Goal: Transaction & Acquisition: Purchase product/service

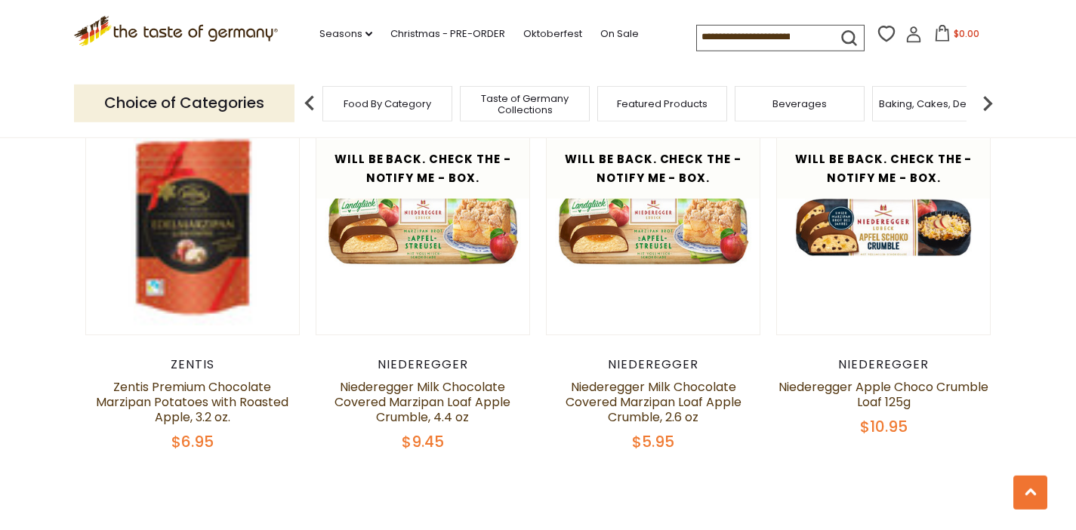
scroll to position [3165, 0]
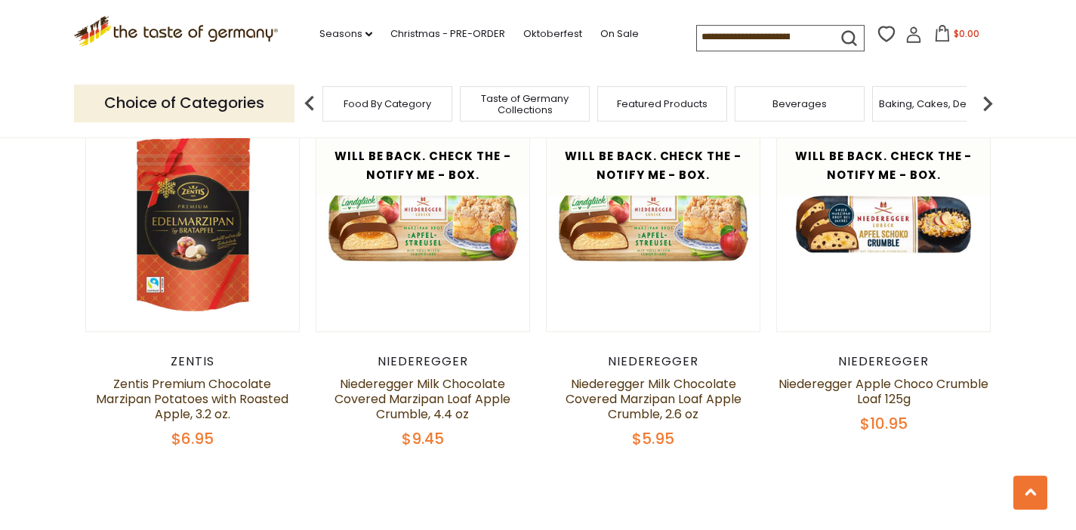
click at [701, 44] on input at bounding box center [761, 36] width 128 height 21
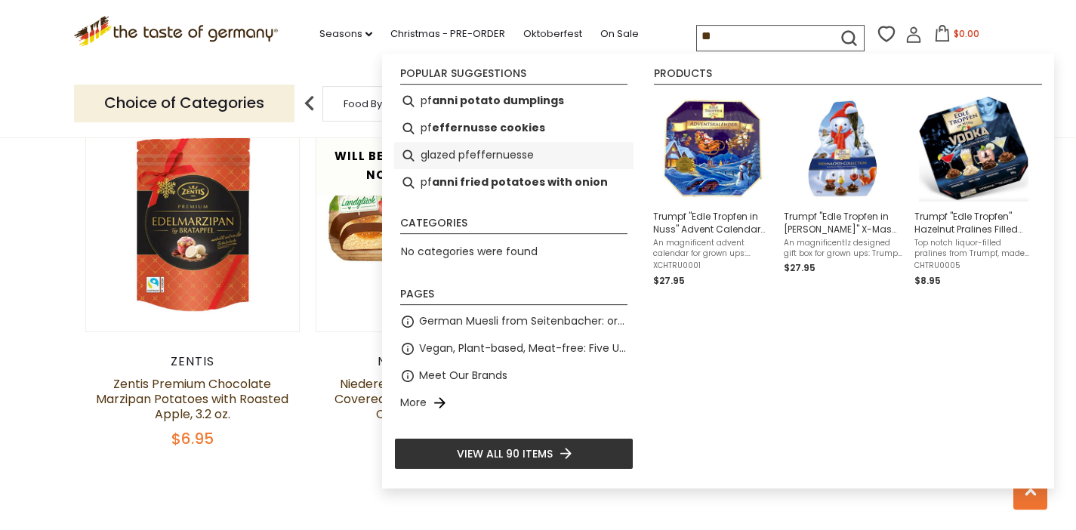
click at [510, 145] on li "glazed pfeffernuesse" at bounding box center [513, 155] width 239 height 27
type input "**********"
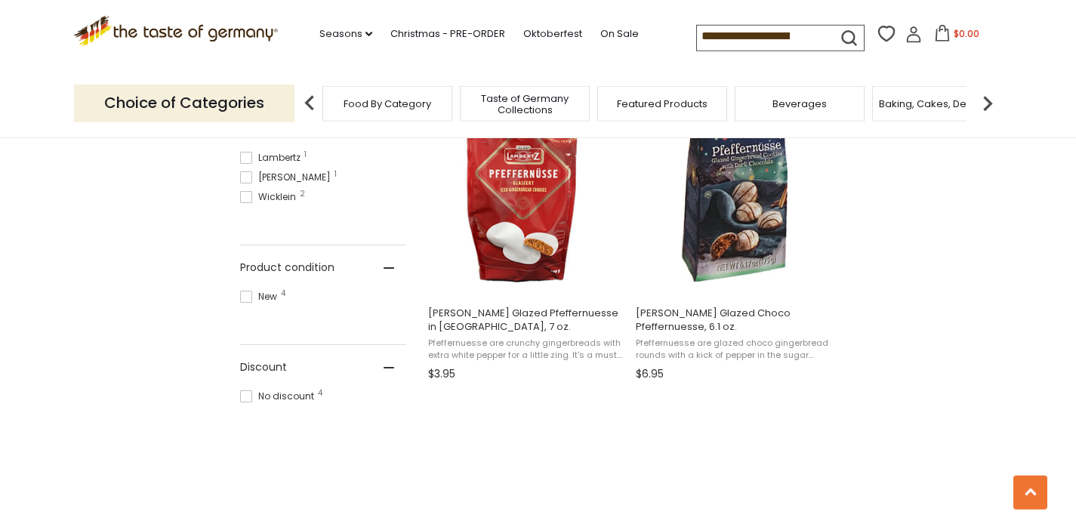
scroll to position [688, 0]
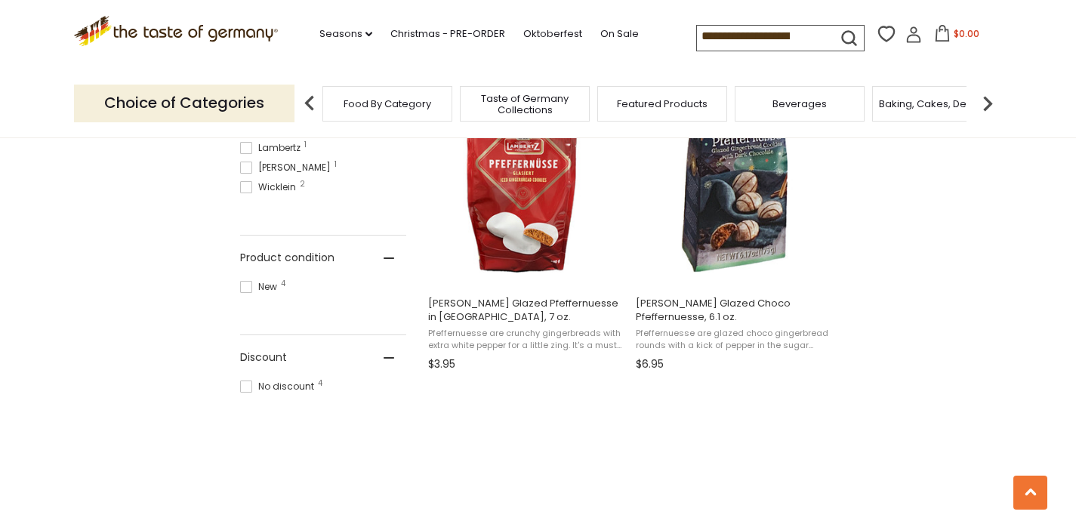
click at [697, 39] on input "**********" at bounding box center [761, 36] width 128 height 21
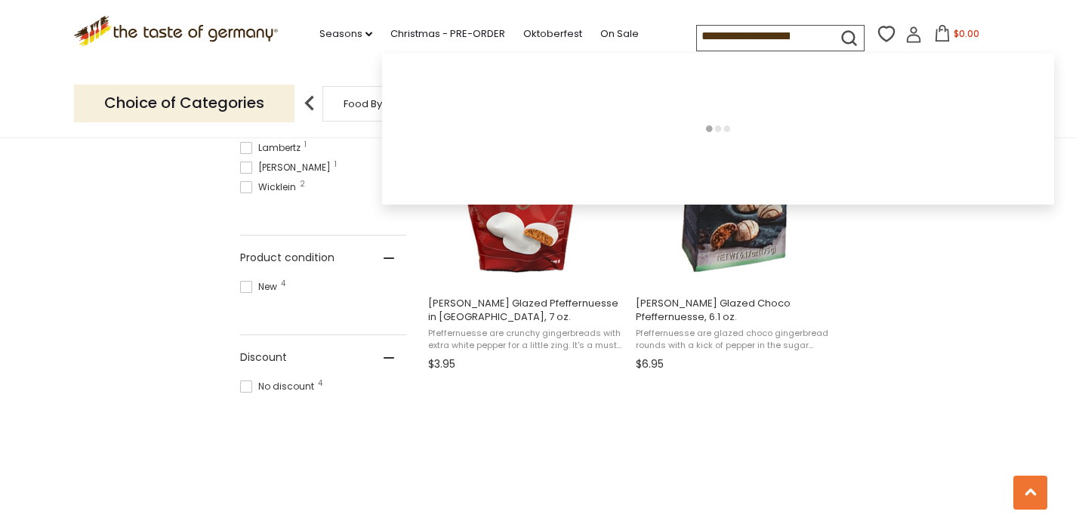
click at [697, 39] on input "**********" at bounding box center [761, 36] width 128 height 21
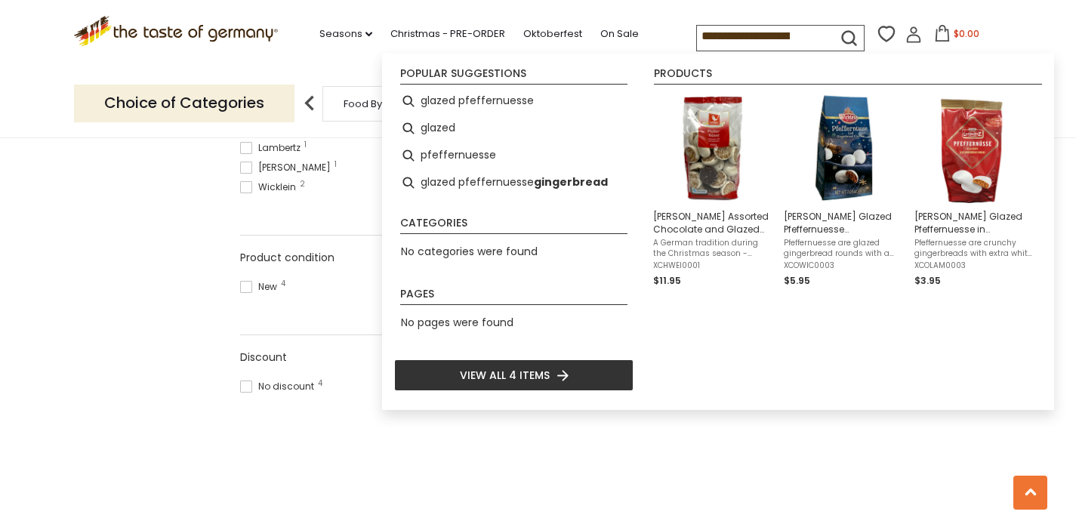
type input "**********"
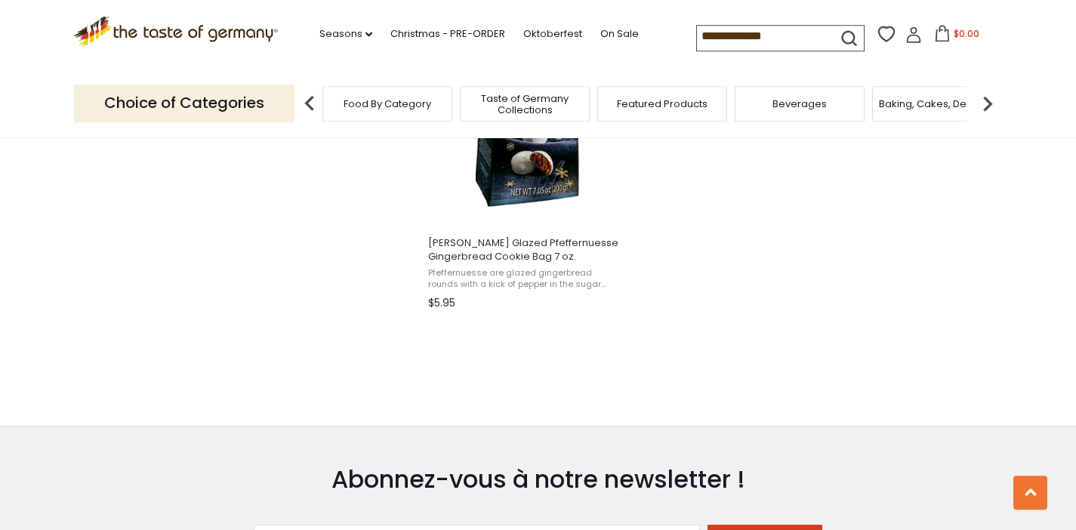
scroll to position [1087, 0]
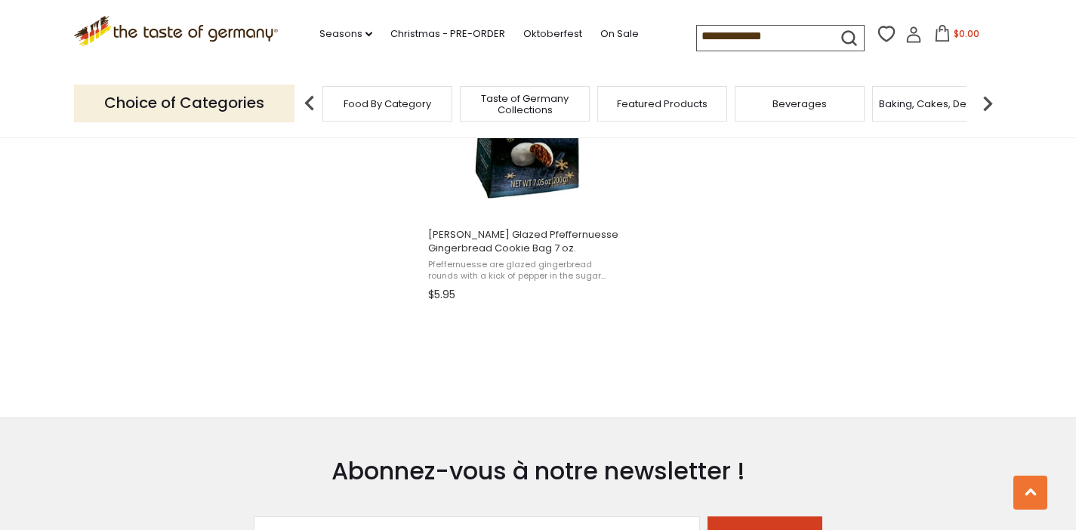
drag, startPoint x: 728, startPoint y: 36, endPoint x: 636, endPoint y: -11, distance: 104.3
click at [697, 26] on input "**********" at bounding box center [761, 36] width 128 height 21
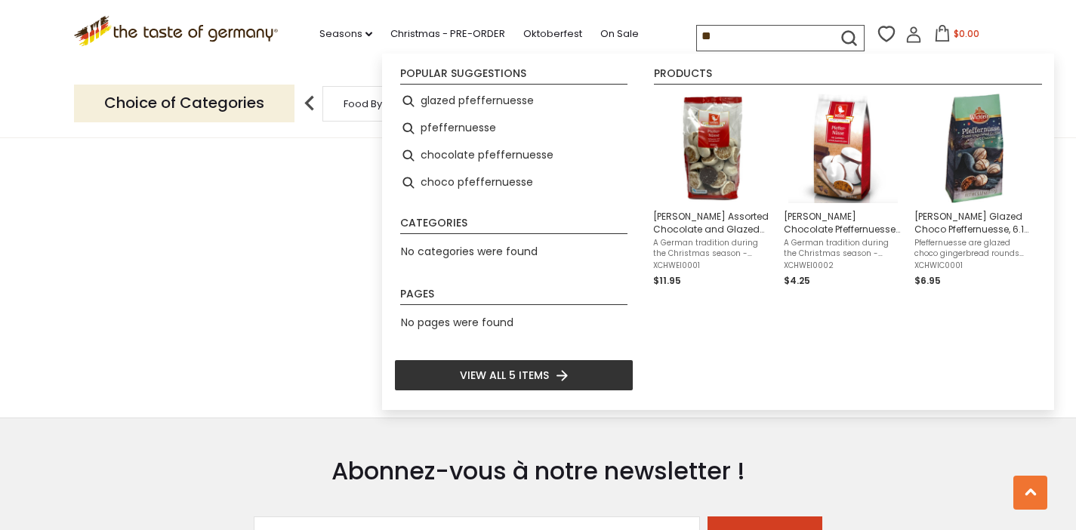
type input "***"
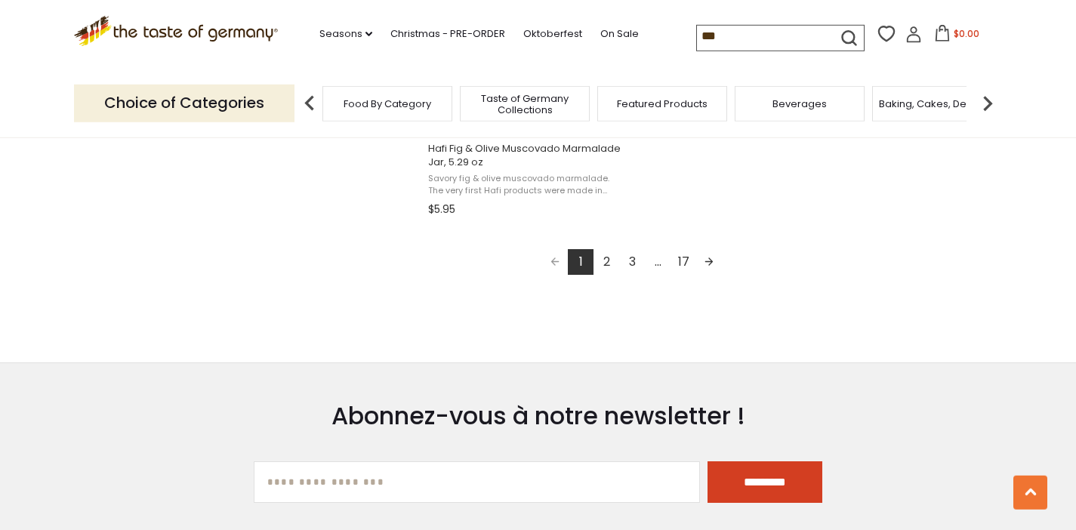
scroll to position [2826, 0]
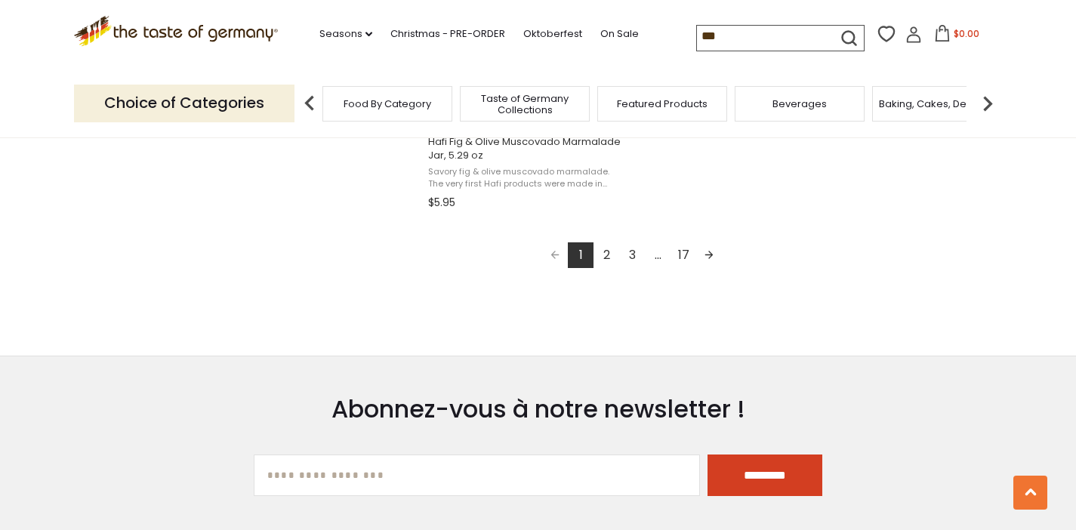
click at [684, 255] on link "17" at bounding box center [683, 255] width 26 height 26
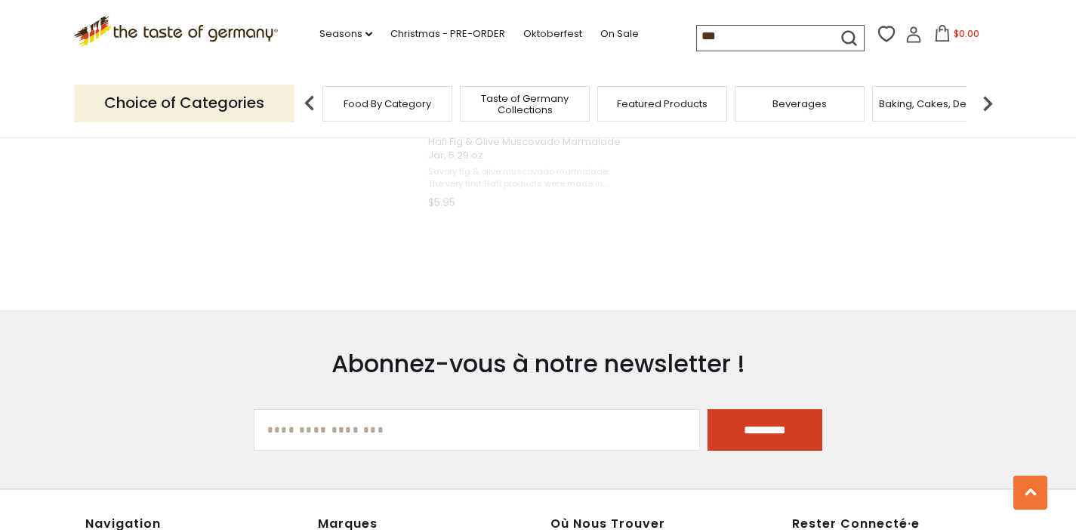
scroll to position [2420, 0]
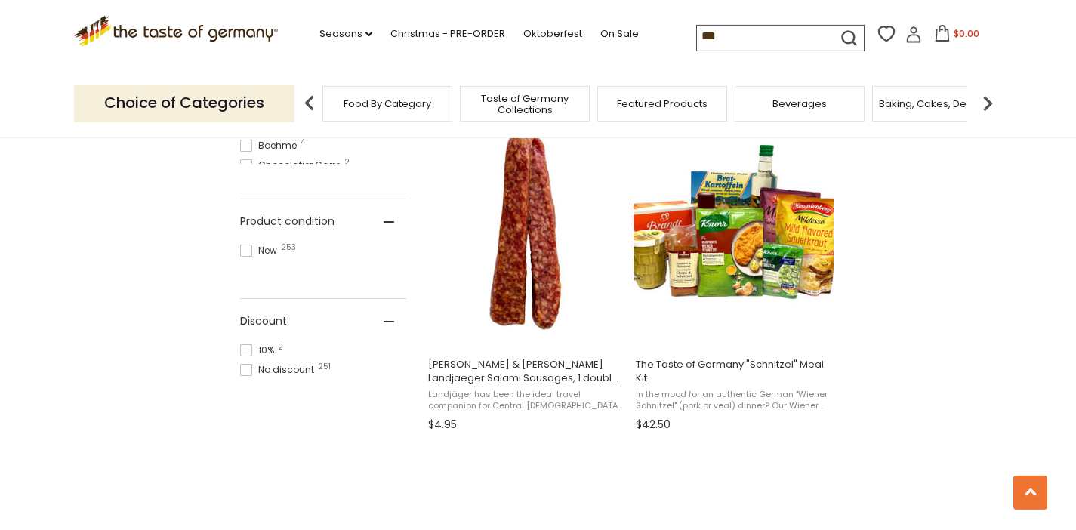
scroll to position [906, 0]
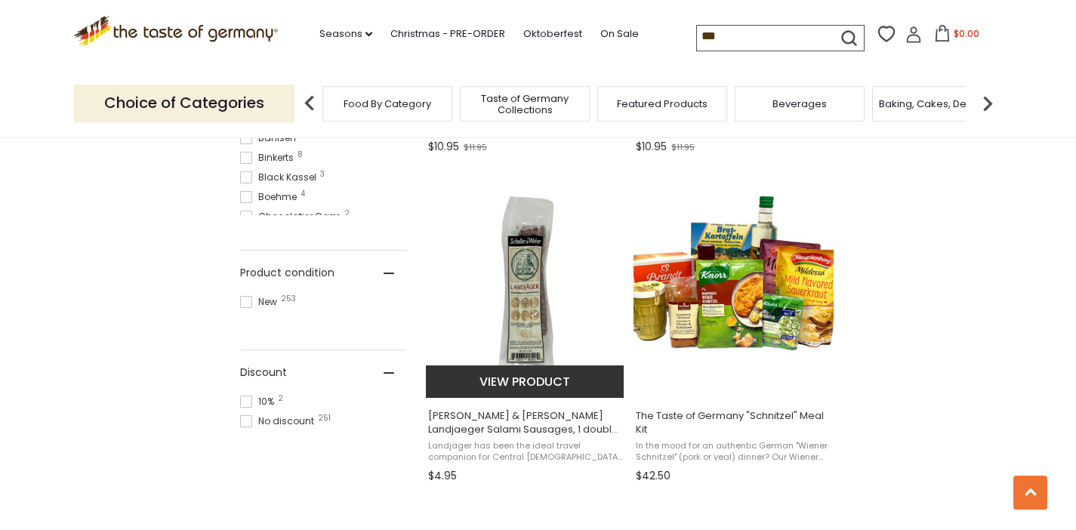
click at [546, 426] on span "Schaller & Weber Landjaeger Salami Sausages, 1 double link, 2 oz" at bounding box center [526, 422] width 196 height 27
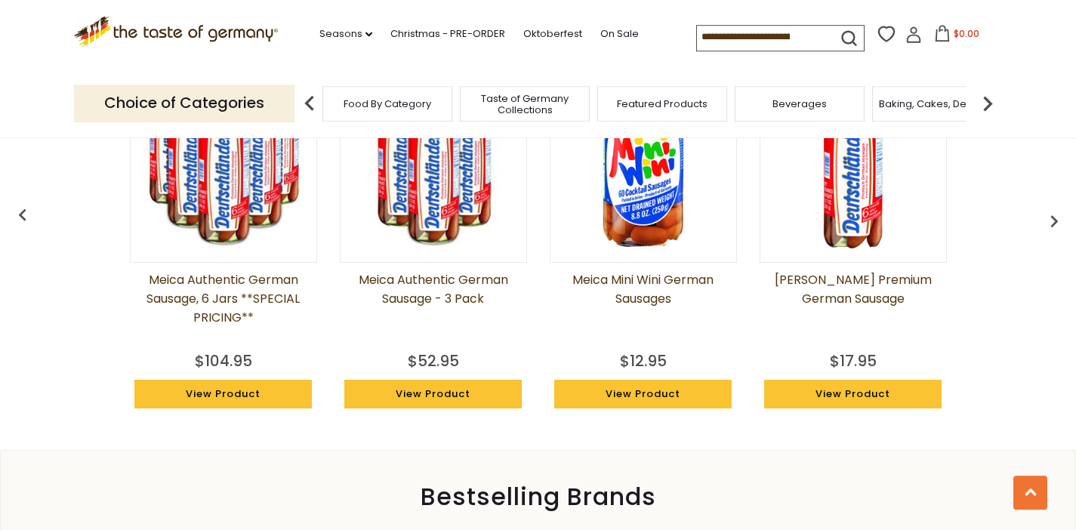
scroll to position [1377, 0]
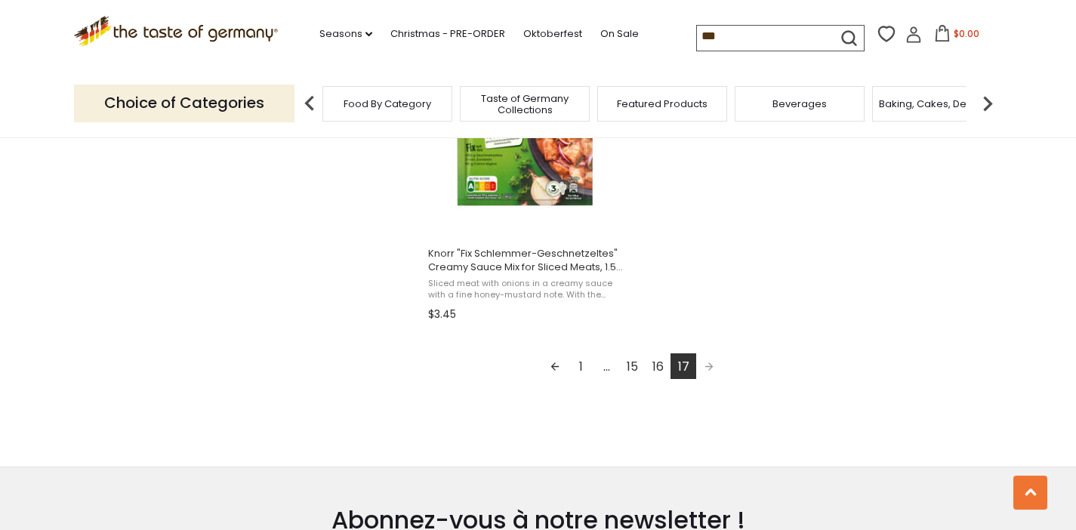
scroll to position [2388, 0]
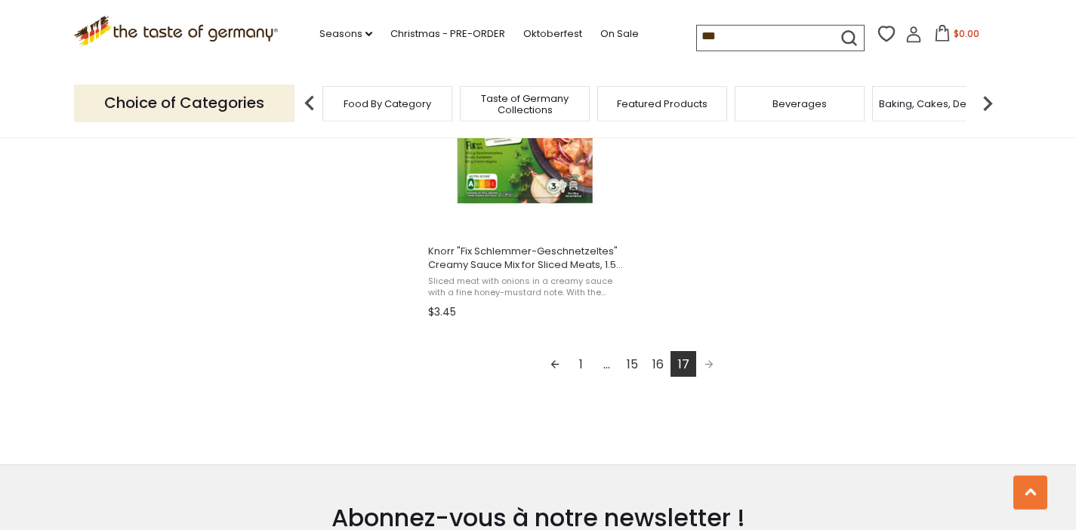
click at [658, 362] on link "16" at bounding box center [658, 364] width 26 height 26
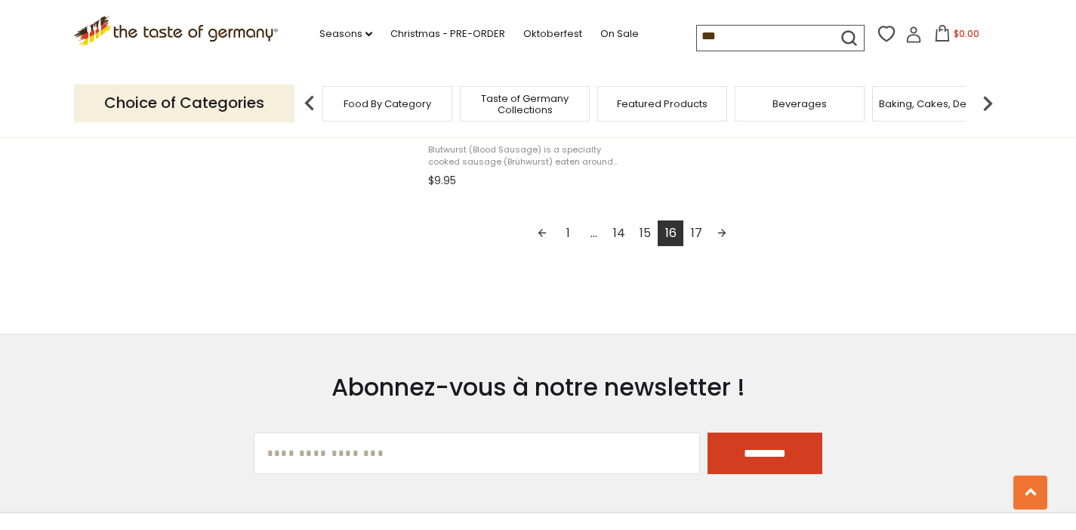
scroll to position [2899, 0]
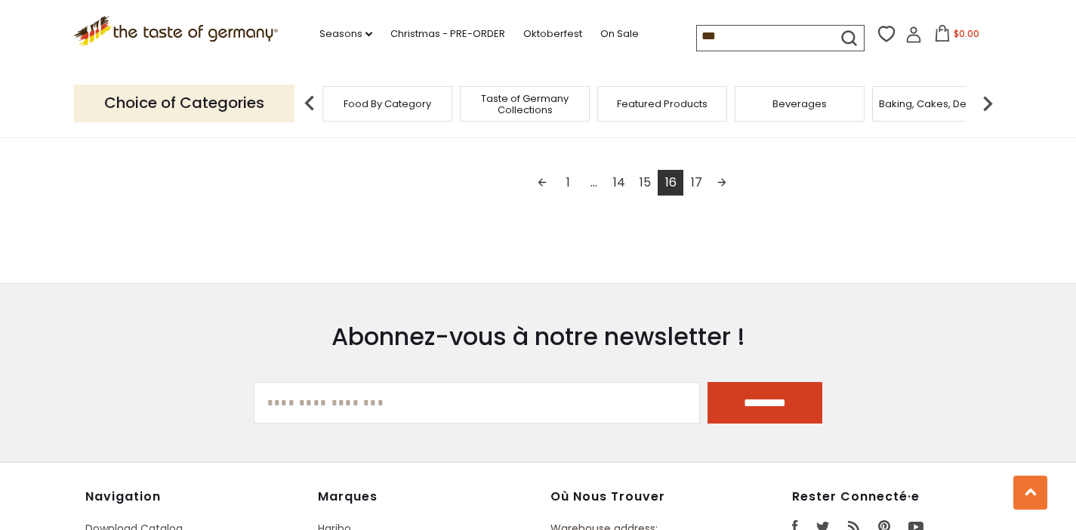
click at [642, 183] on link "15" at bounding box center [645, 183] width 26 height 26
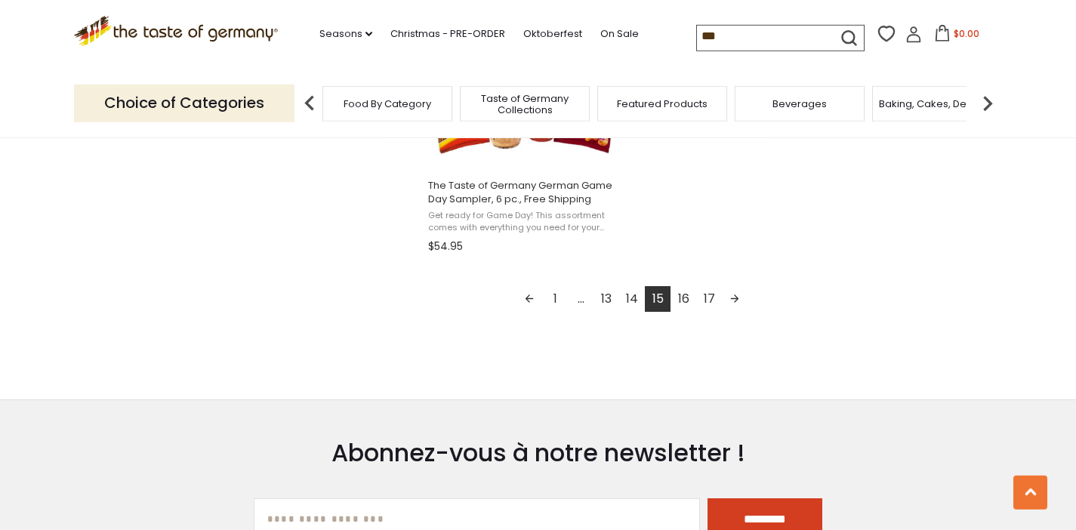
scroll to position [2863, 0]
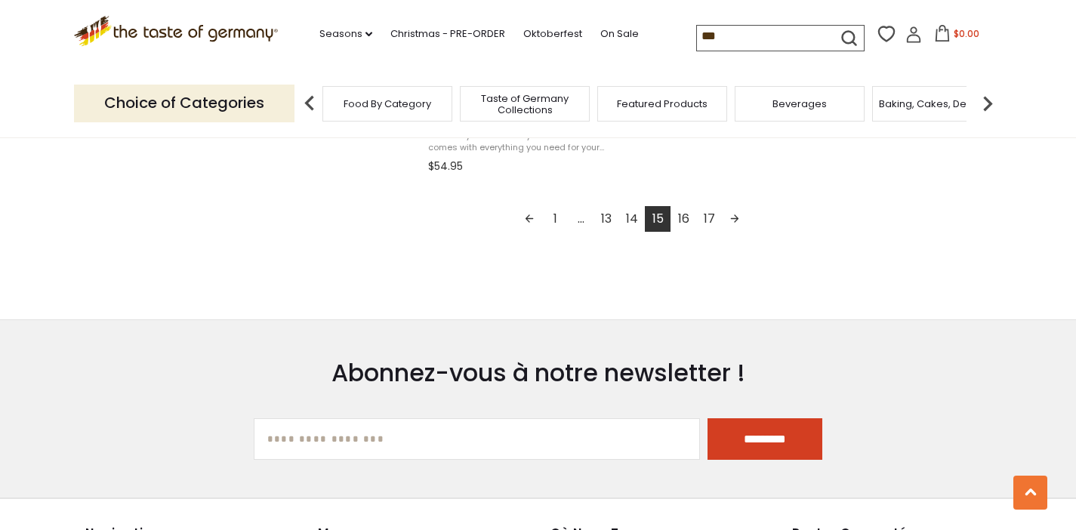
click at [630, 215] on link "14" at bounding box center [632, 219] width 26 height 26
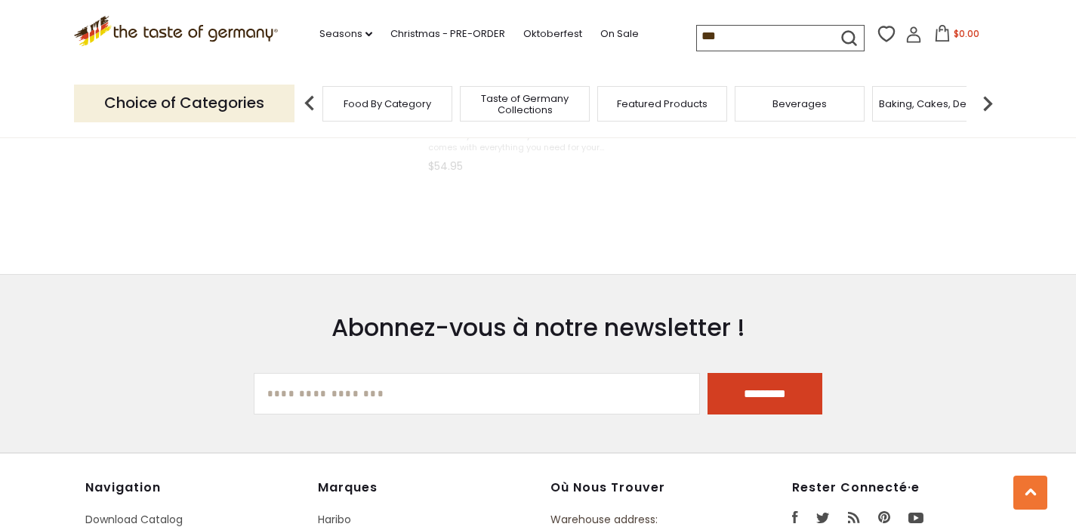
scroll to position [2548, 0]
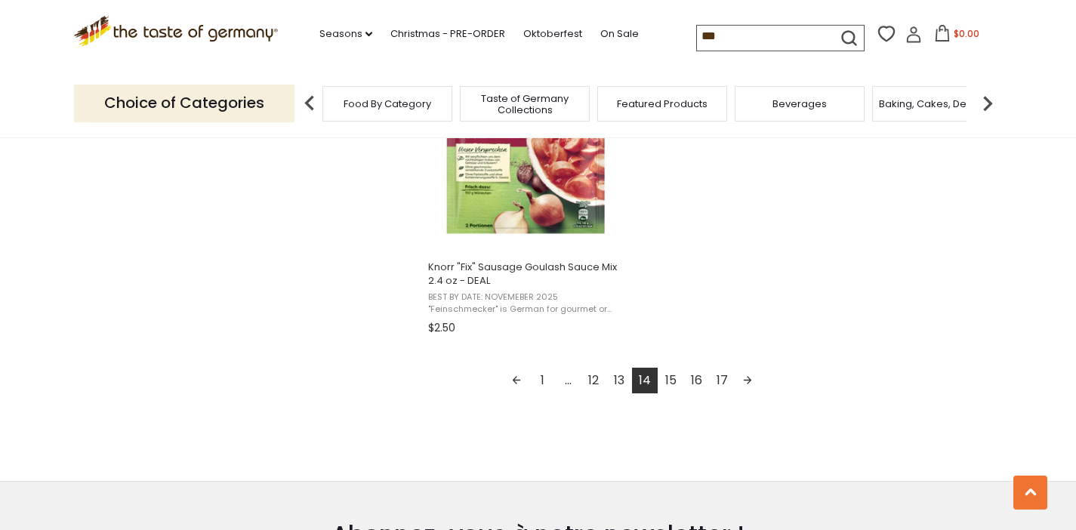
scroll to position [2718, 0]
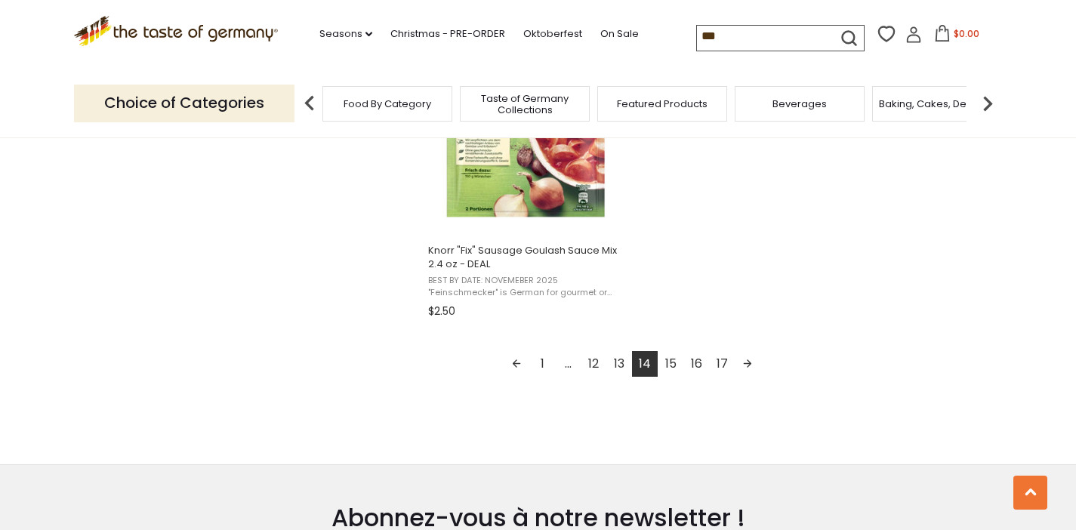
click at [621, 363] on link "13" at bounding box center [619, 364] width 26 height 26
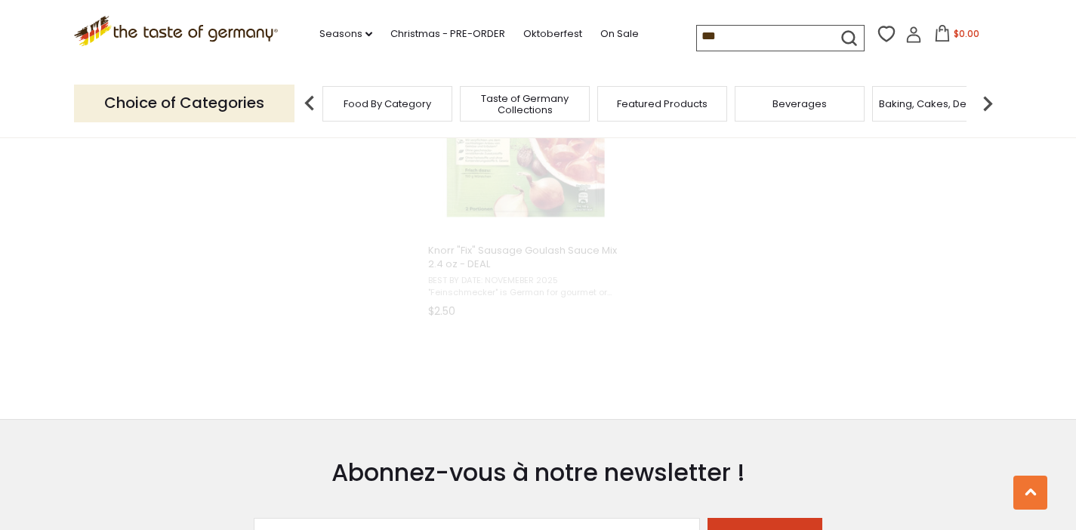
scroll to position [1188, 0]
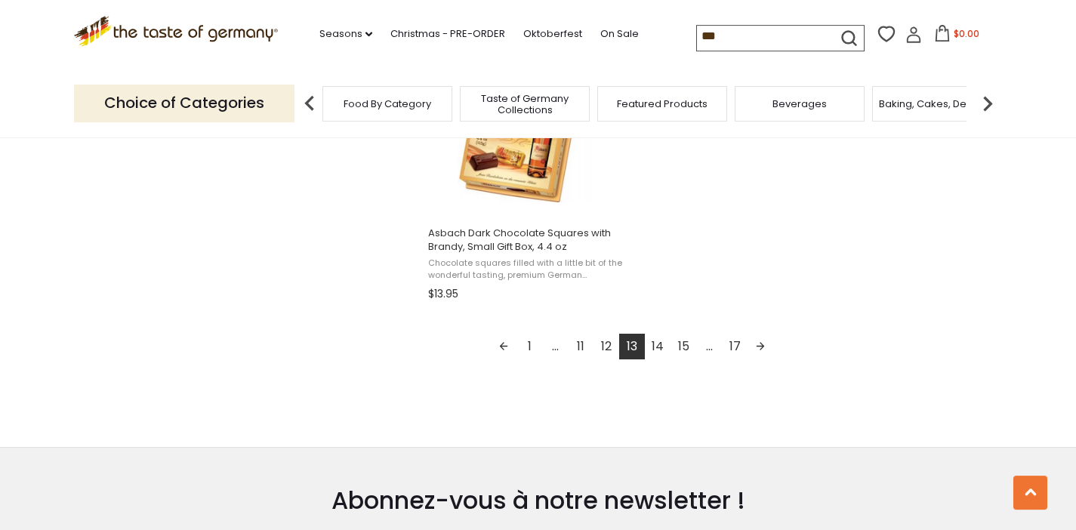
scroll to position [2754, 0]
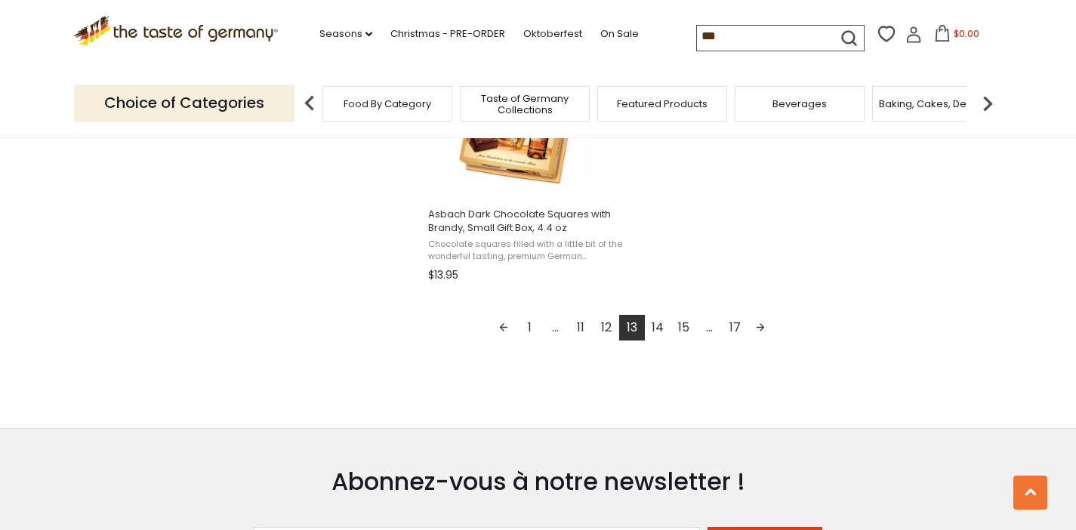
click at [608, 328] on link "12" at bounding box center [606, 328] width 26 height 26
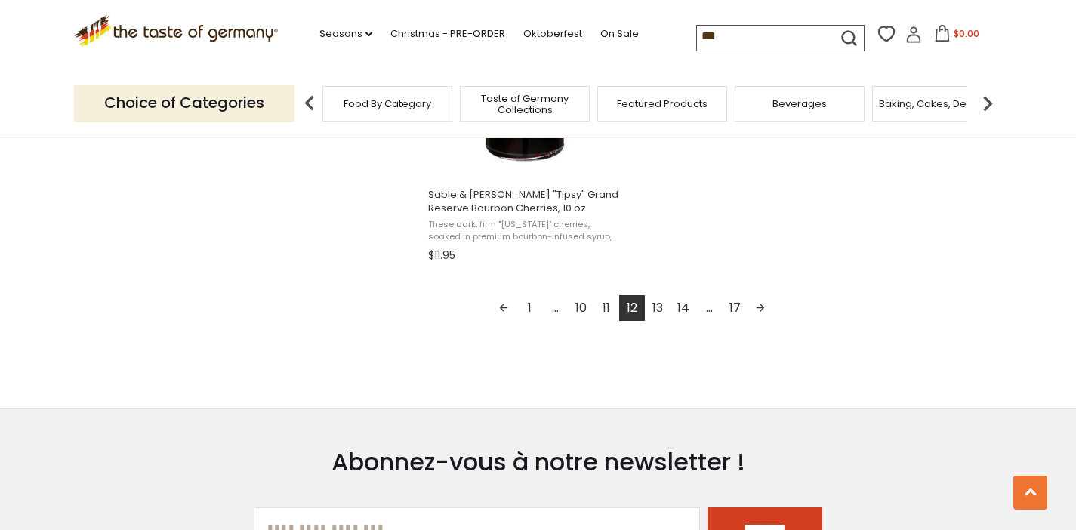
scroll to position [2790, 0]
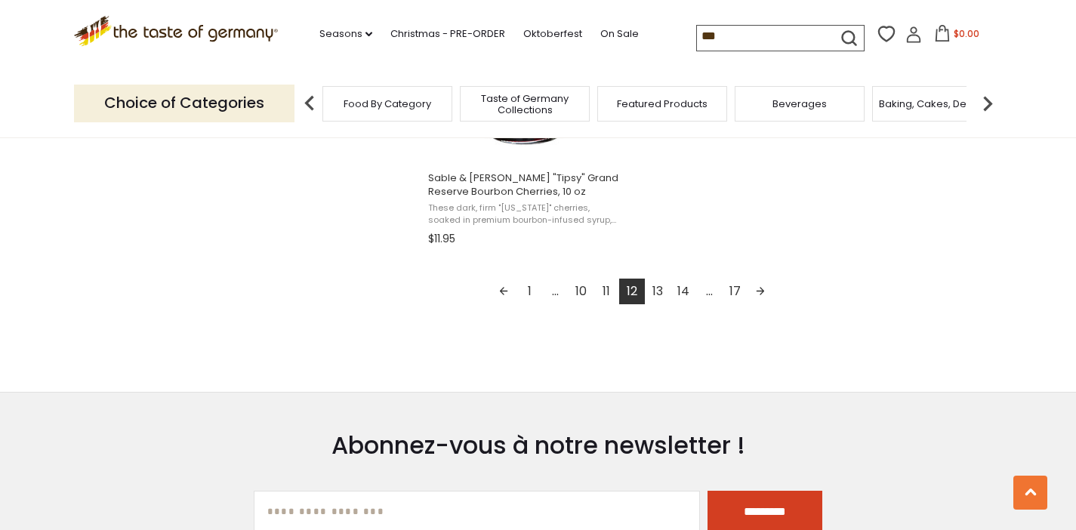
click at [608, 292] on link "11" at bounding box center [606, 292] width 26 height 26
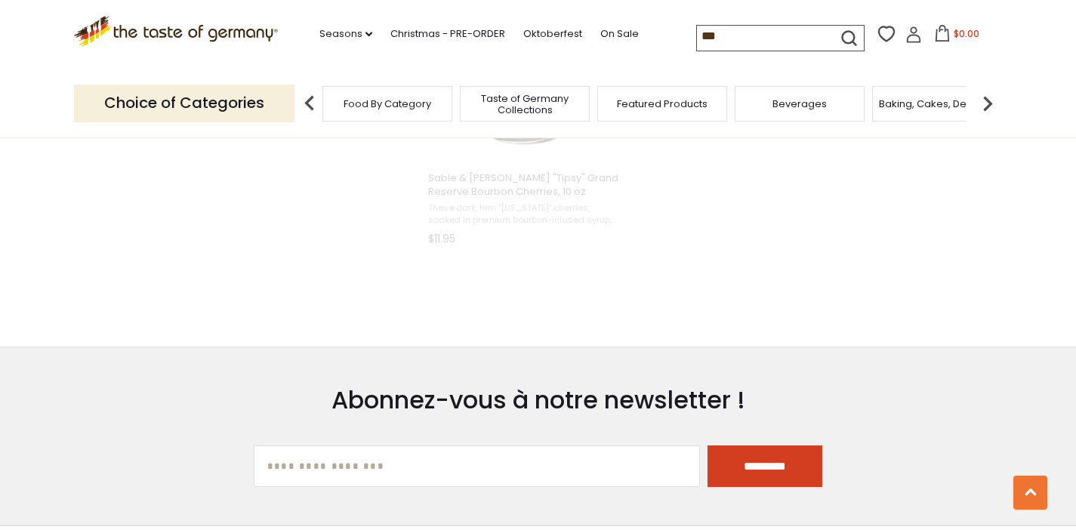
scroll to position [2232, 0]
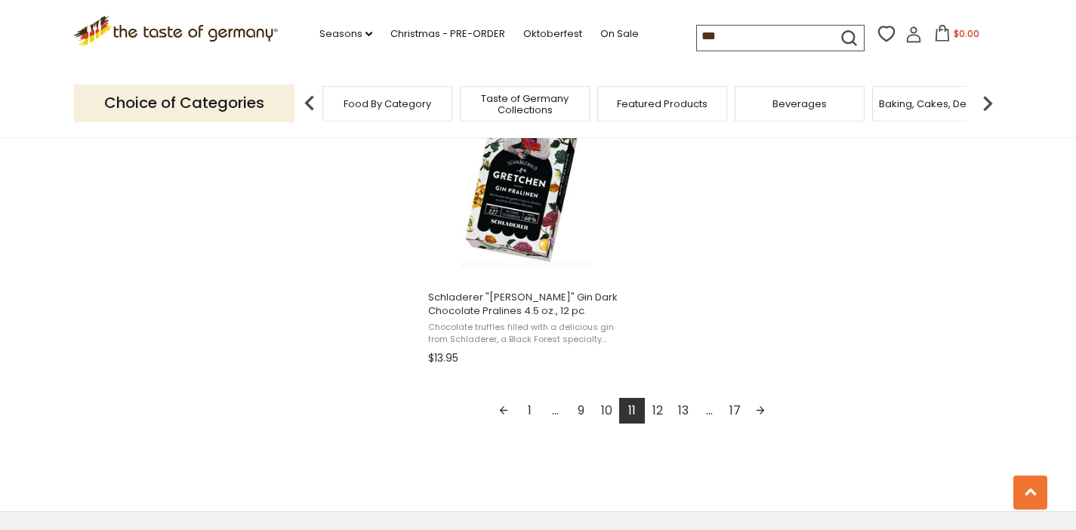
scroll to position [2681, 0]
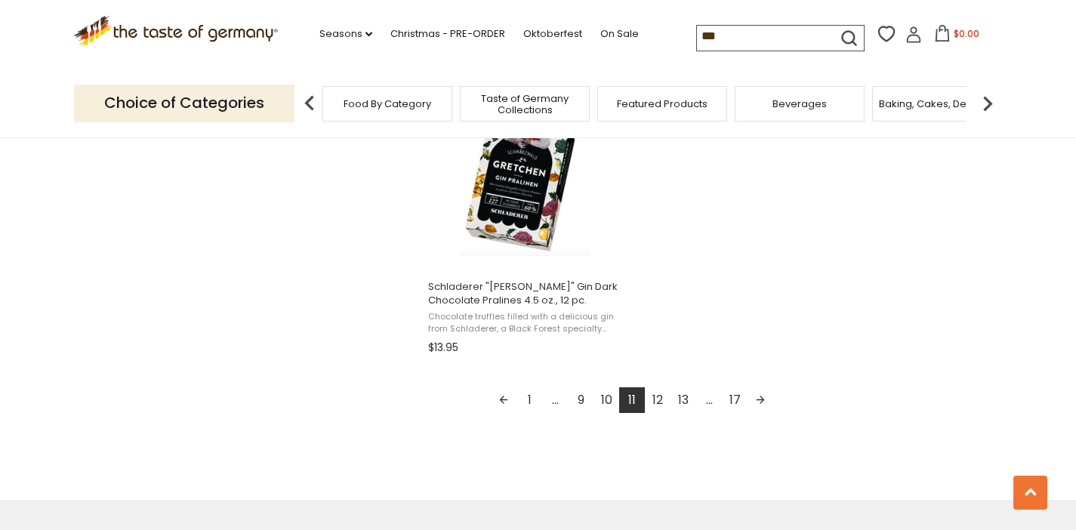
click at [608, 403] on link "10" at bounding box center [606, 400] width 26 height 26
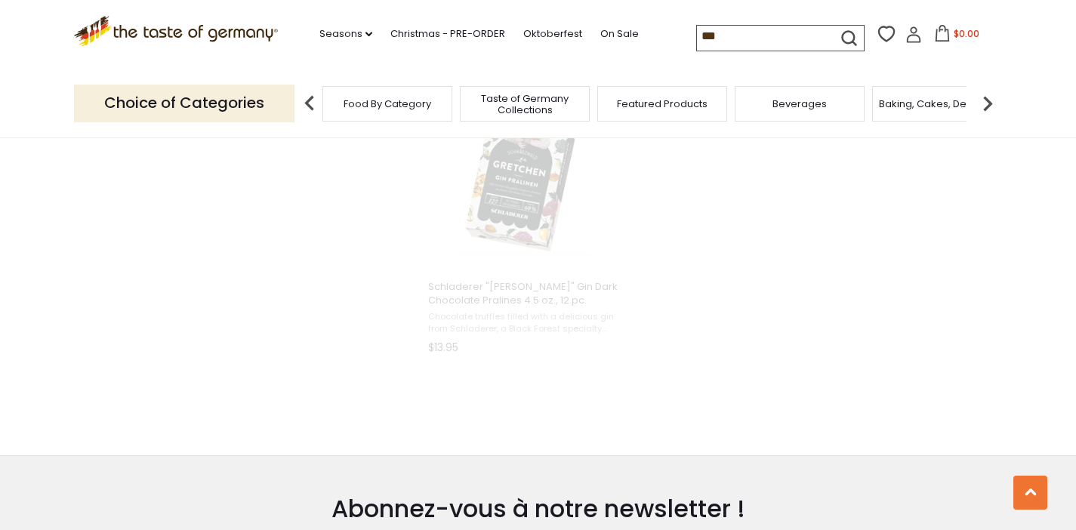
scroll to position [2195, 0]
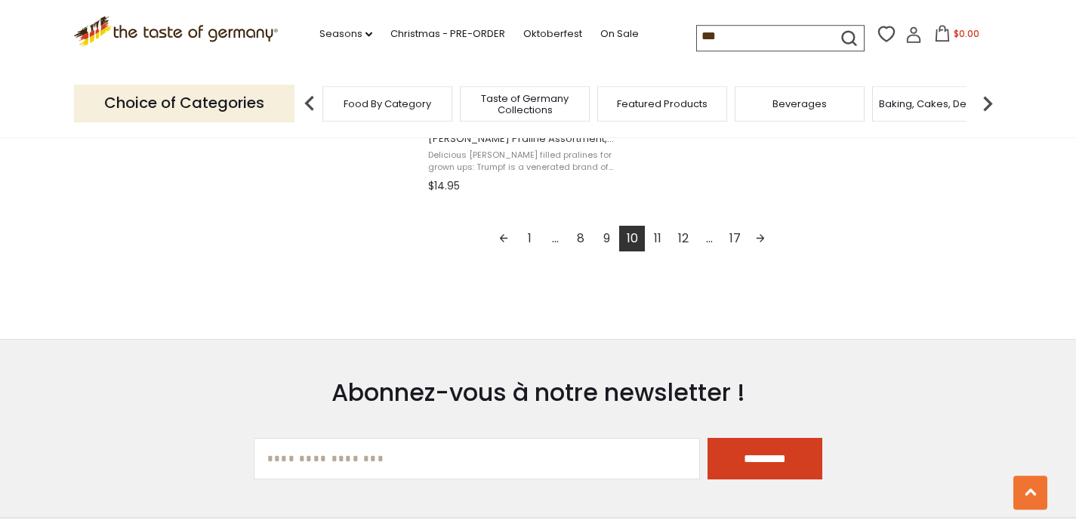
scroll to position [2863, 0]
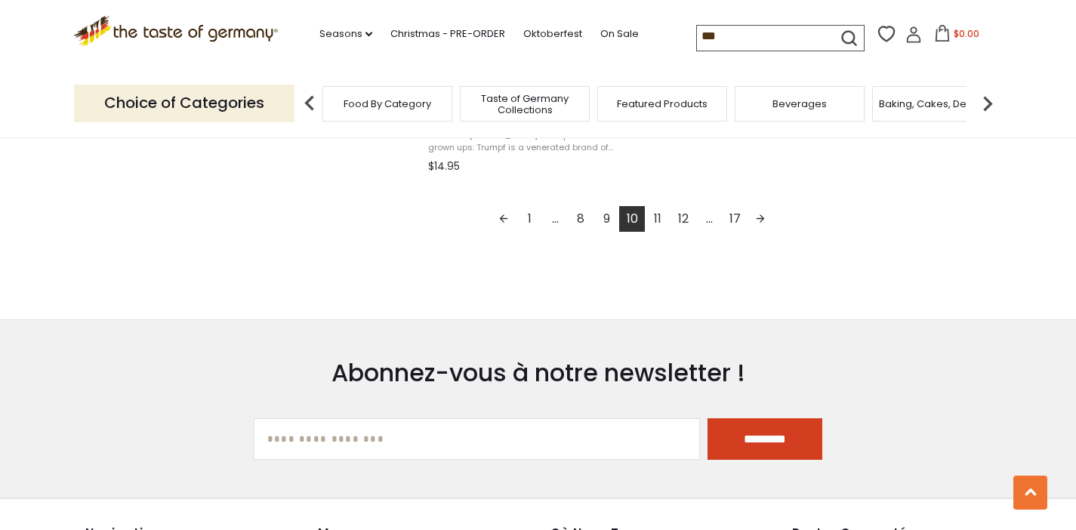
click at [606, 223] on link "9" at bounding box center [606, 219] width 26 height 26
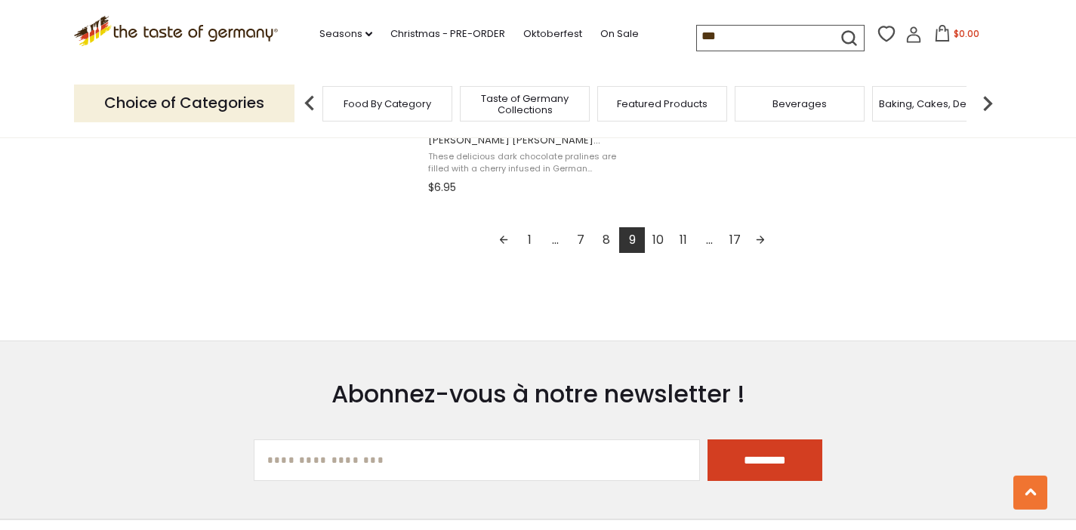
scroll to position [2863, 0]
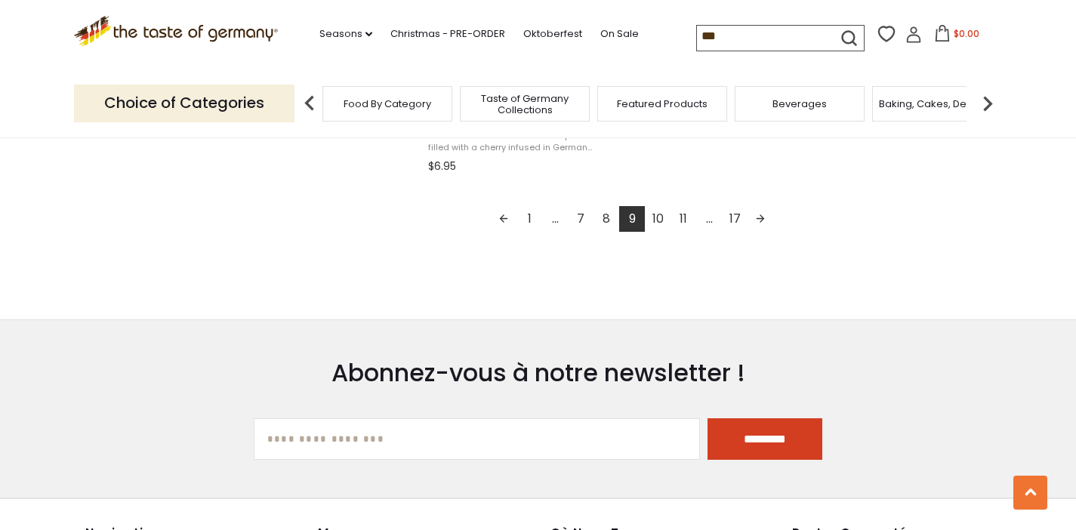
click at [606, 223] on link "8" at bounding box center [606, 219] width 26 height 26
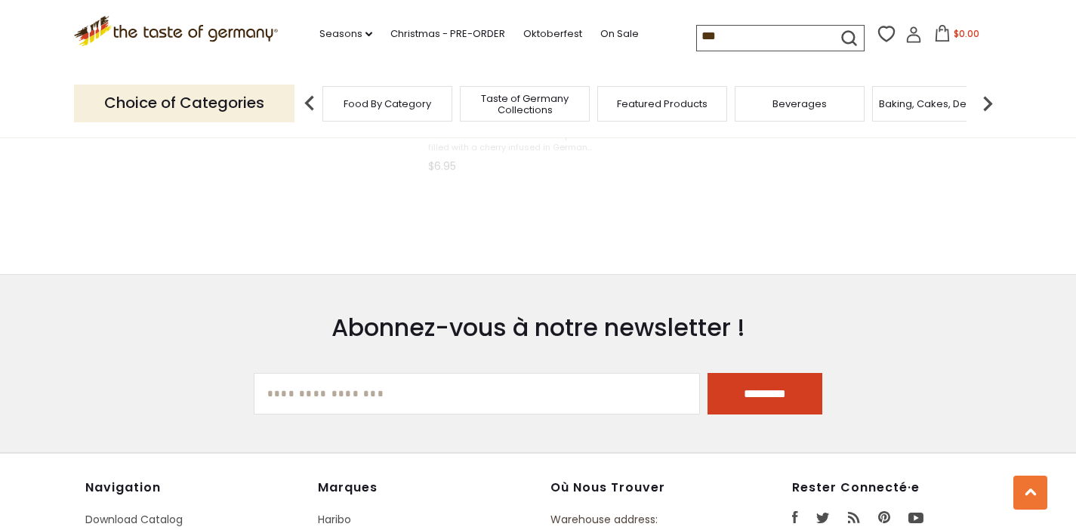
scroll to position [1643, 0]
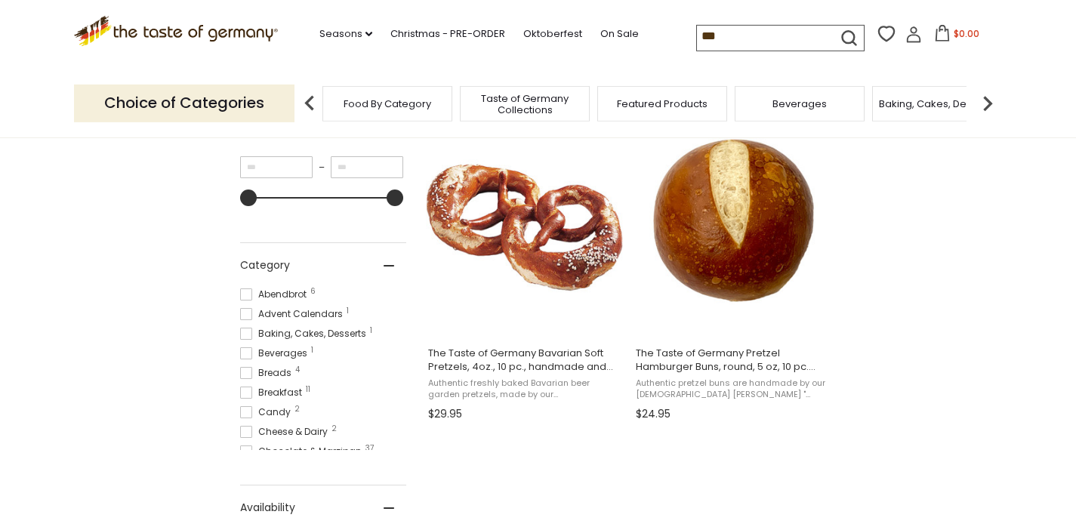
scroll to position [290, 0]
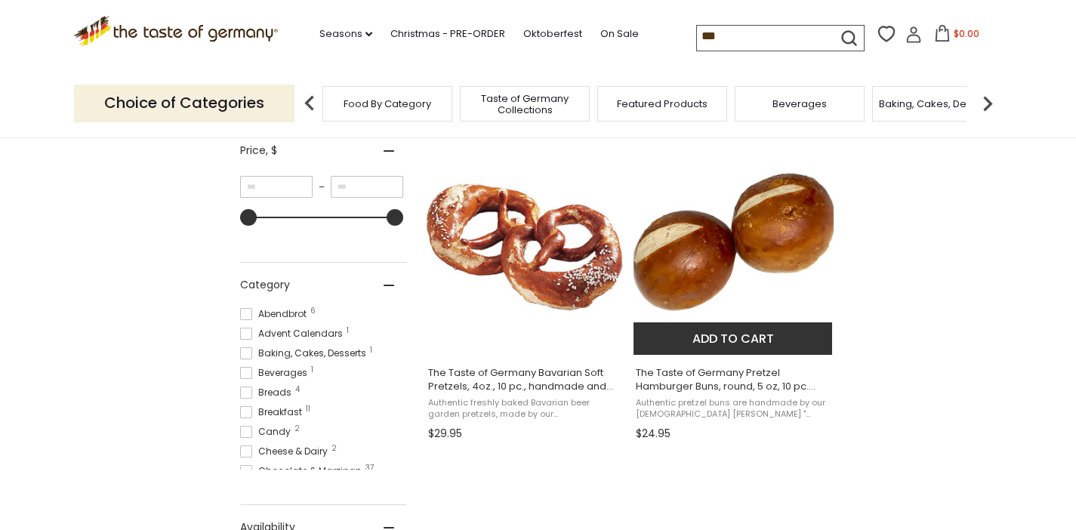
click at [716, 386] on span "The Taste of Germany Pretzel Hamburger Buns, round, 5 oz, 10 pc. handmade, froz…" at bounding box center [734, 379] width 196 height 27
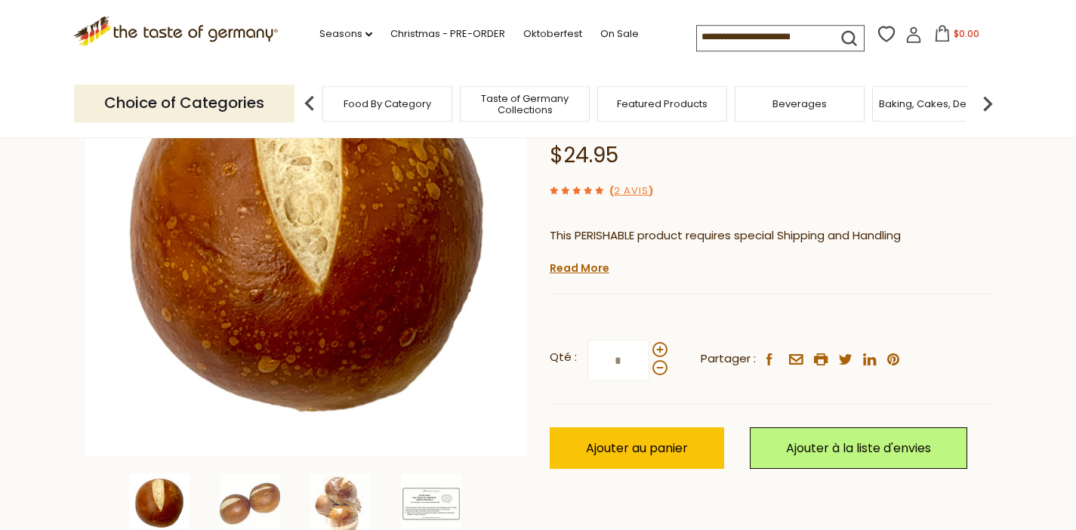
scroll to position [157, 0]
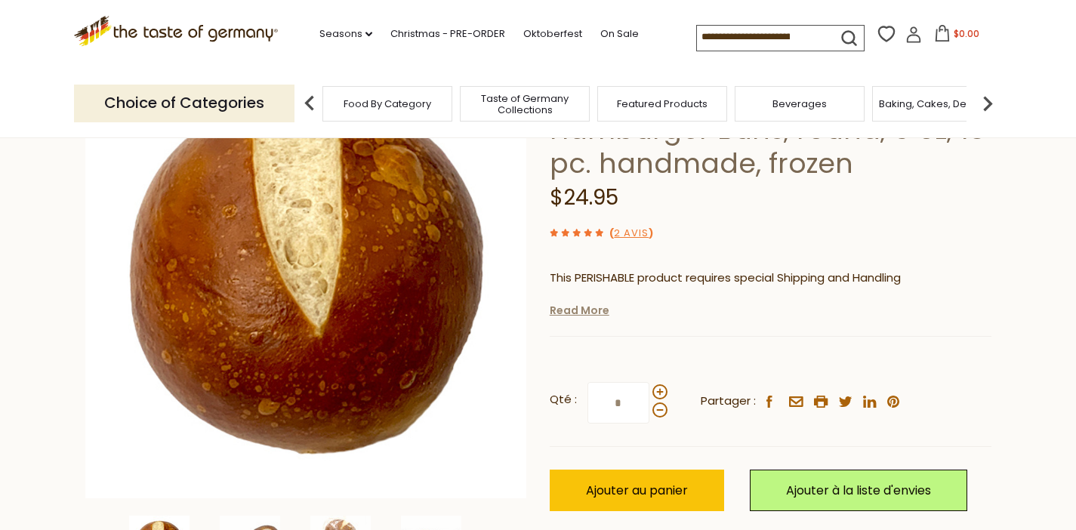
click at [589, 311] on link "Read More" at bounding box center [580, 310] width 60 height 15
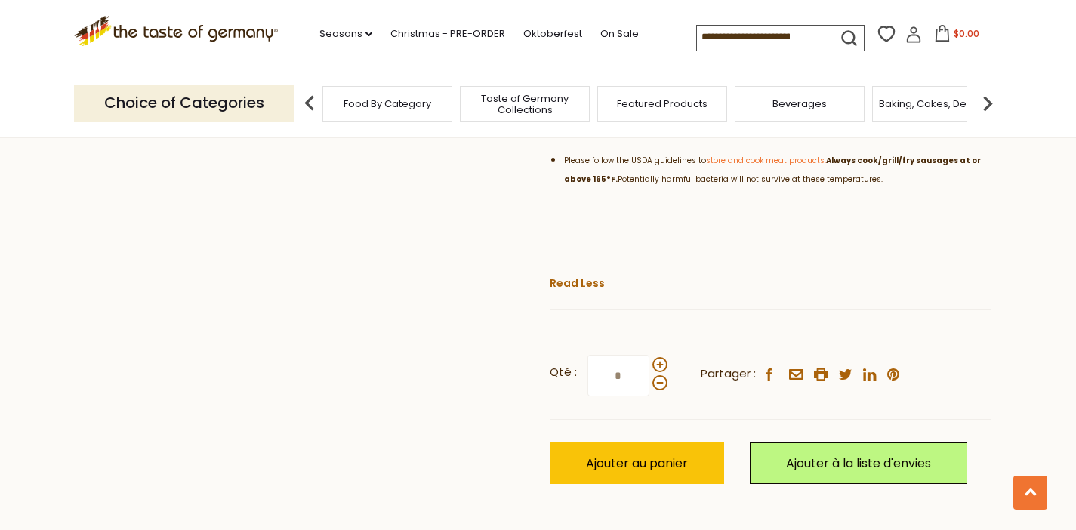
scroll to position [954, 0]
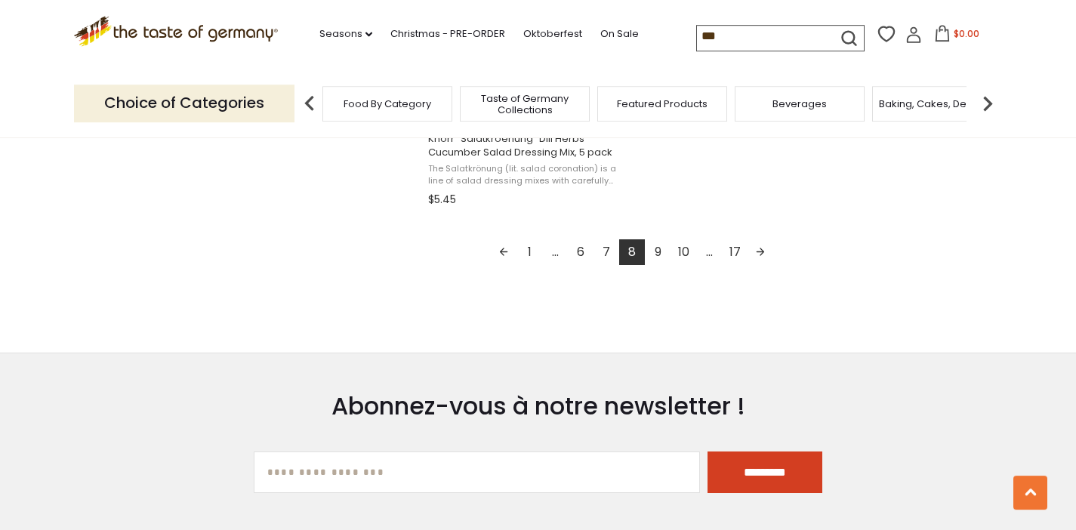
scroll to position [2863, 0]
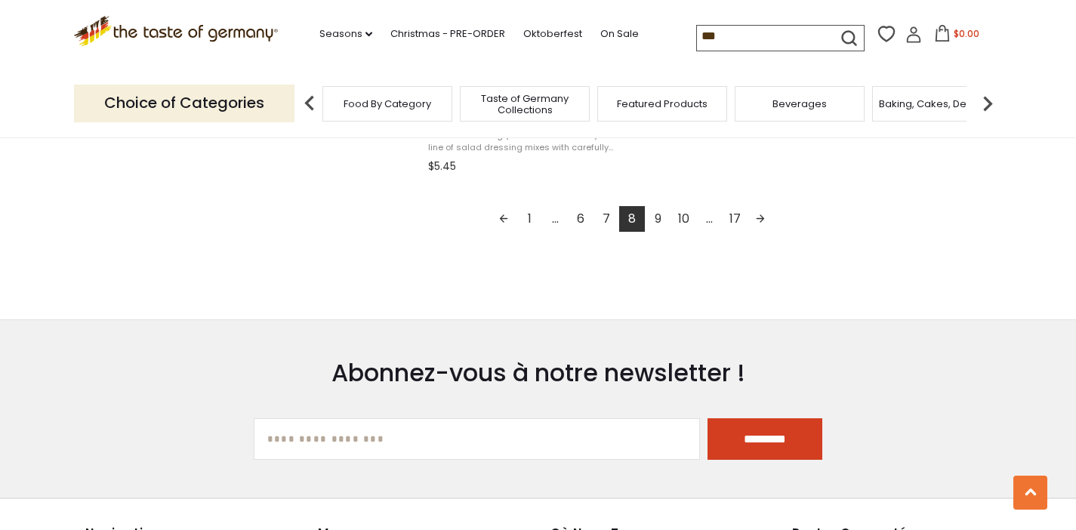
click at [608, 221] on link "7" at bounding box center [606, 219] width 26 height 26
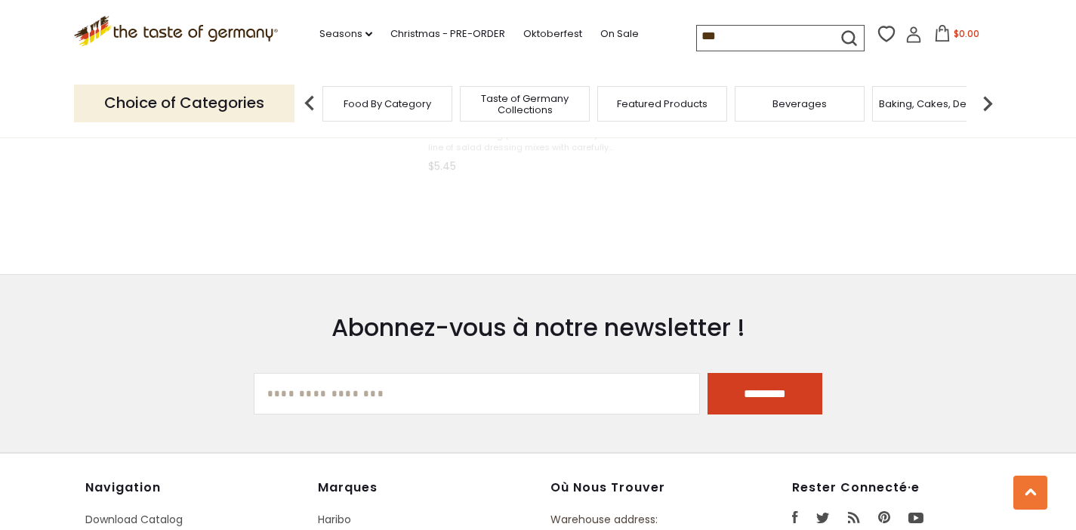
scroll to position [1776, 0]
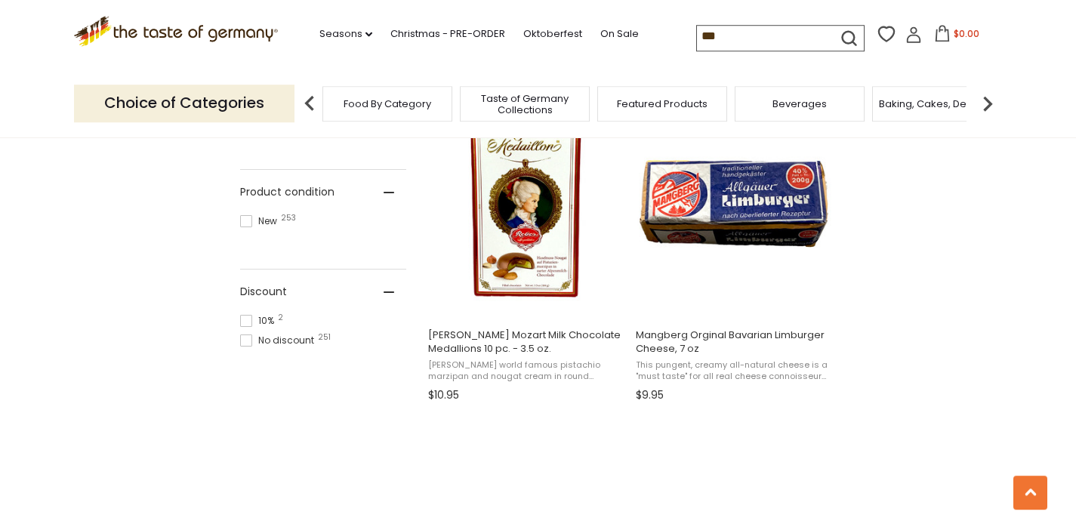
scroll to position [1015, 0]
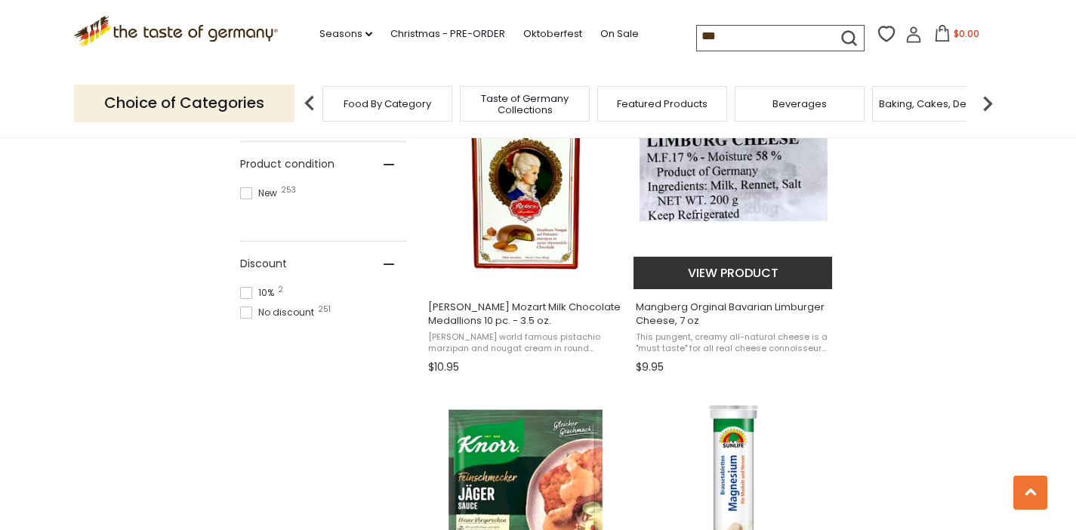
click at [744, 305] on span "Mangberg Orginal Bavarian Limburger Cheese, 7 oz" at bounding box center [734, 313] width 196 height 27
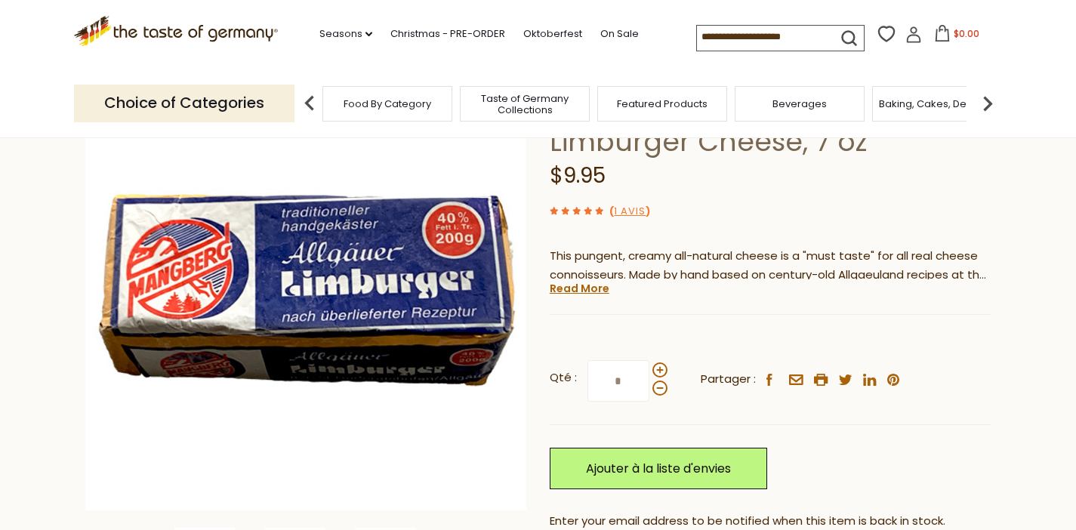
scroll to position [181, 0]
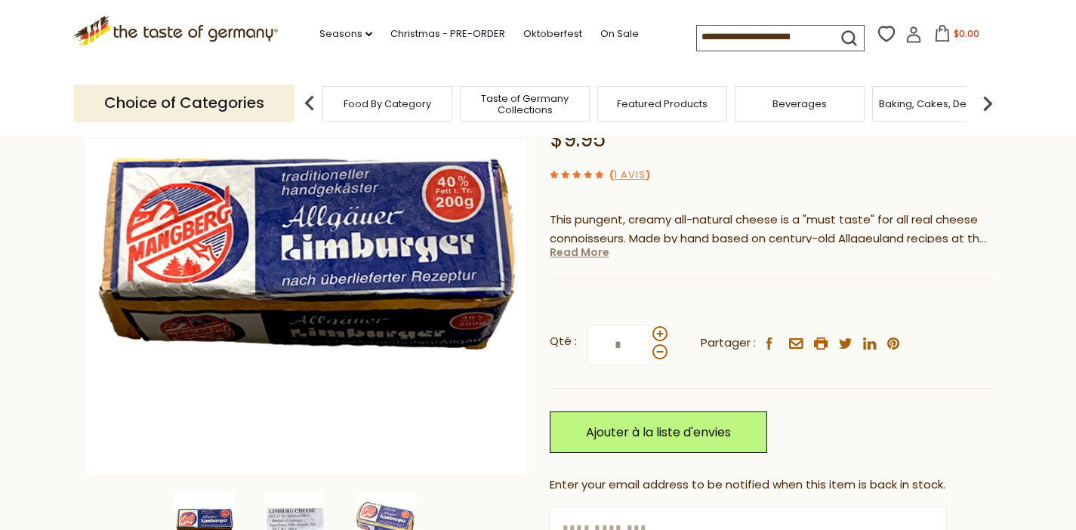
click at [594, 257] on link "Read More" at bounding box center [580, 252] width 60 height 15
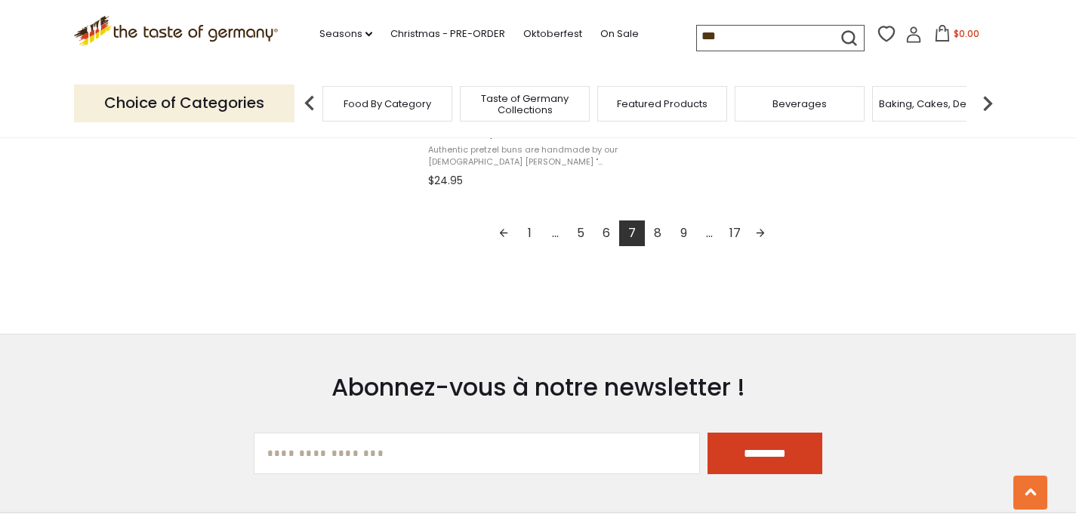
scroll to position [2843, 0]
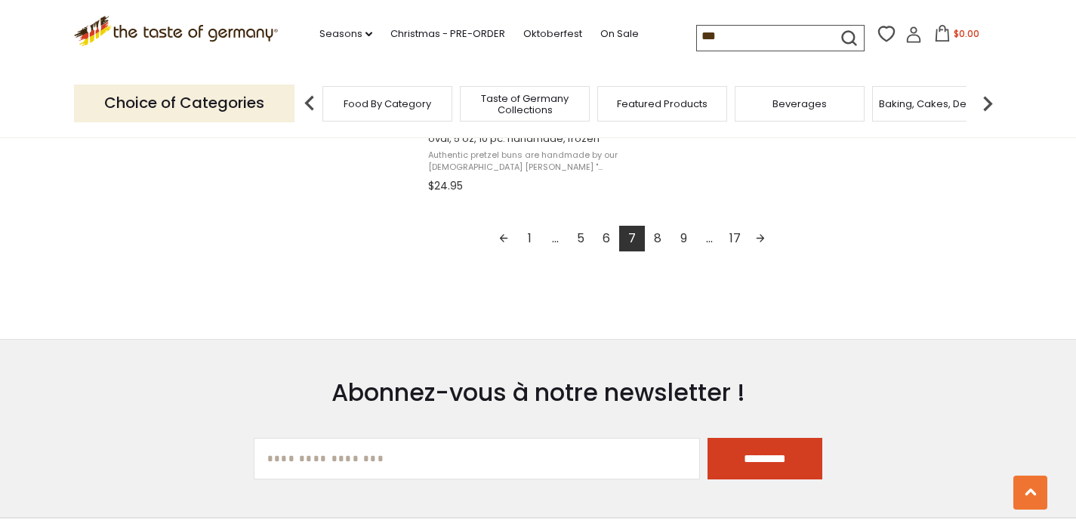
click at [609, 242] on link "6" at bounding box center [606, 239] width 26 height 26
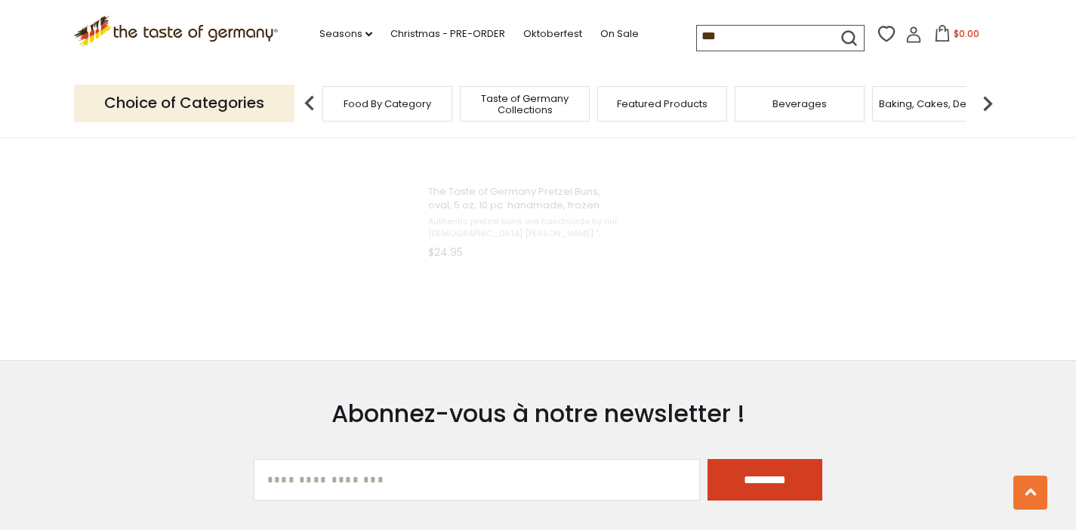
scroll to position [1221, 0]
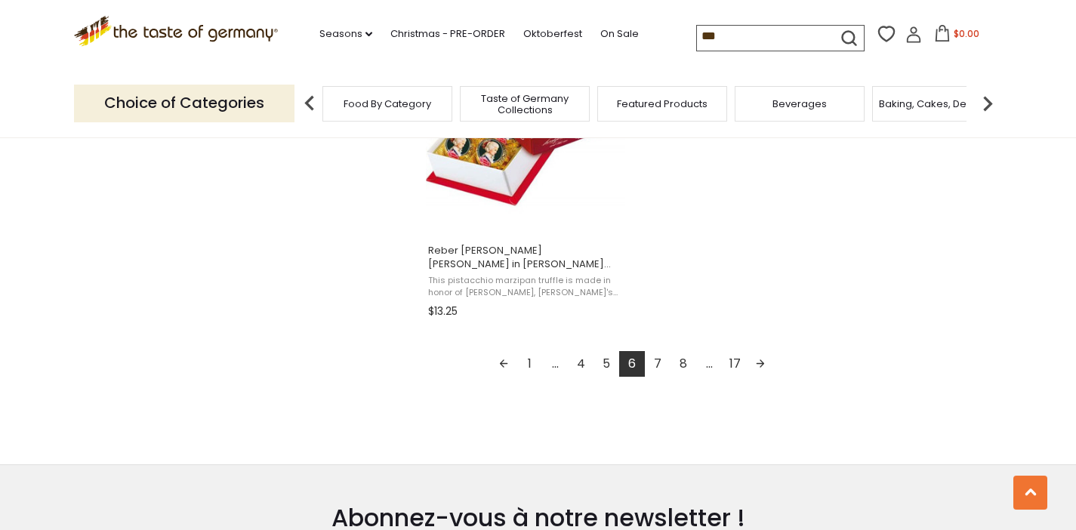
scroll to position [2720, 0]
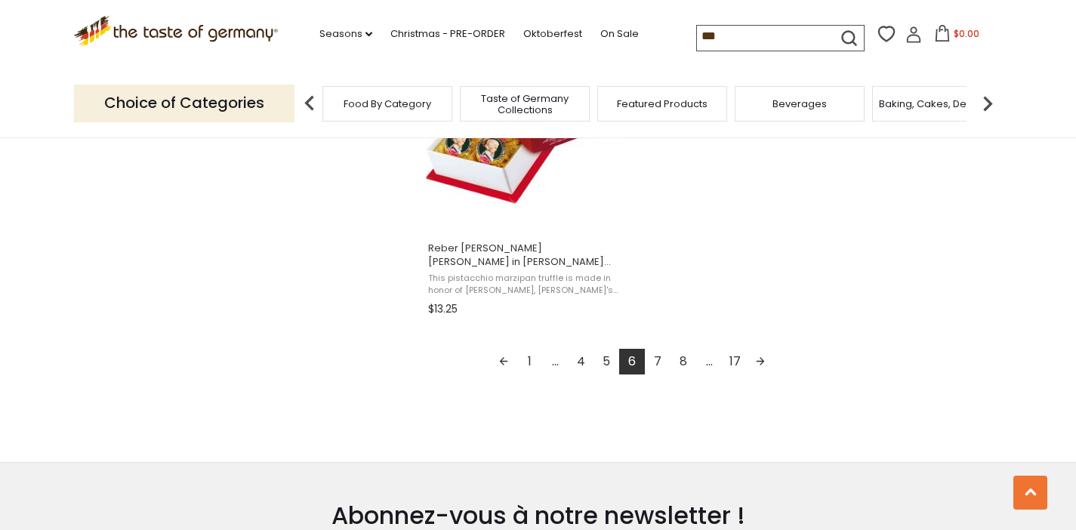
click at [608, 362] on link "5" at bounding box center [606, 362] width 26 height 26
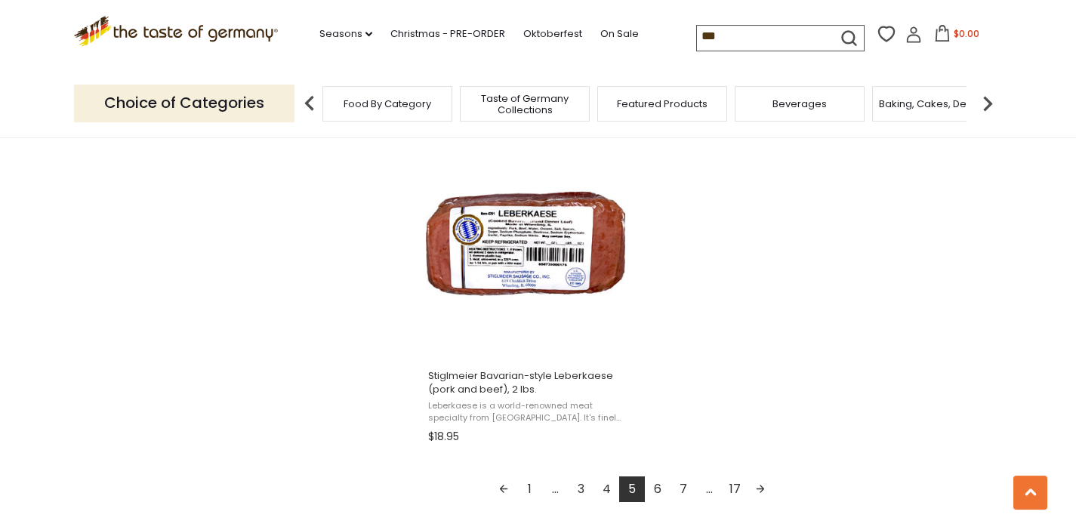
scroll to position [2678, 0]
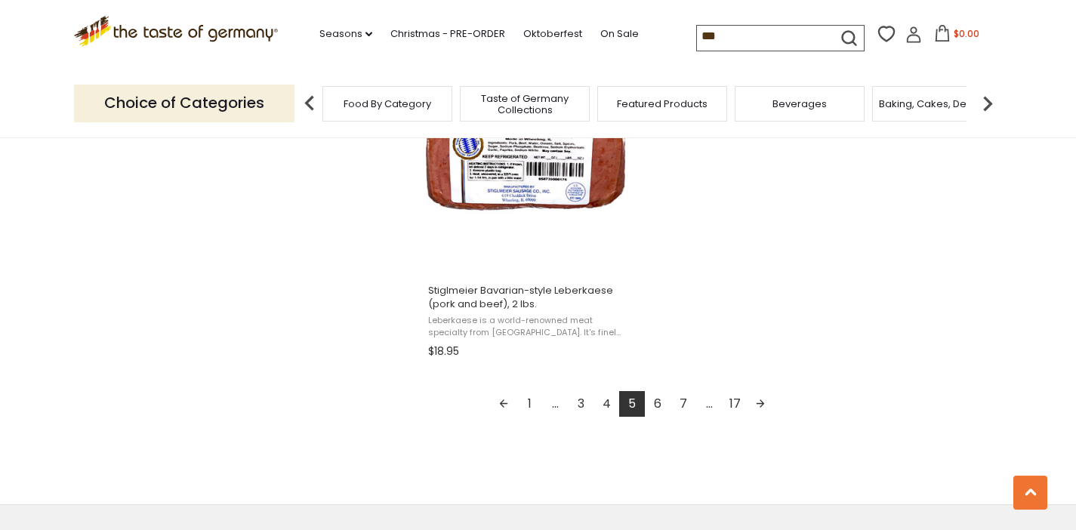
click at [605, 407] on link "4" at bounding box center [606, 404] width 26 height 26
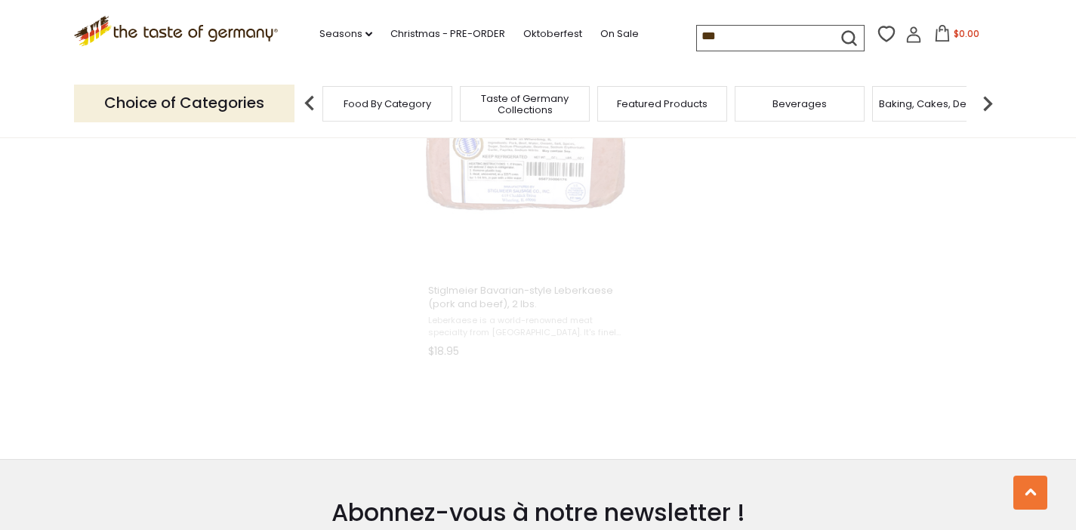
scroll to position [2300, 0]
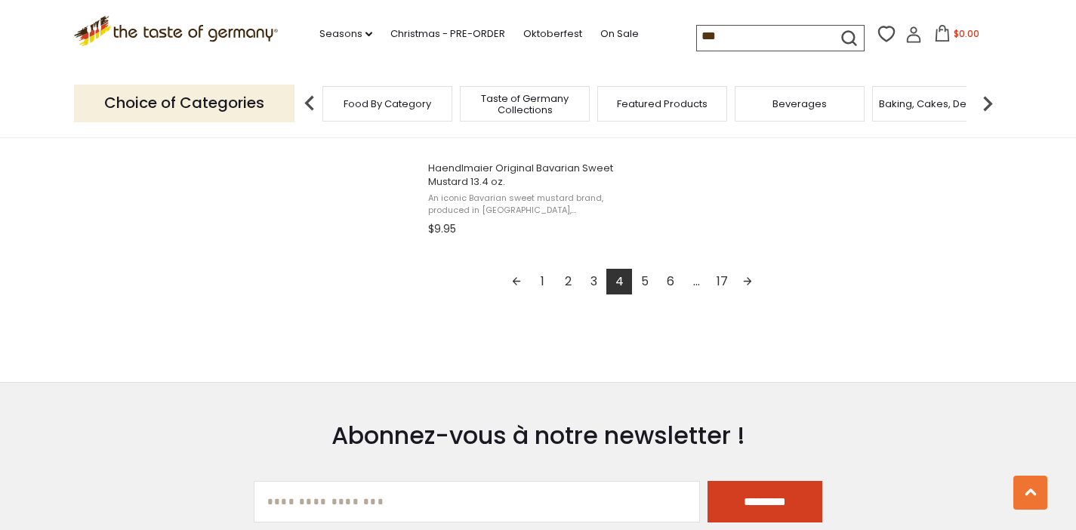
scroll to position [2814, 0]
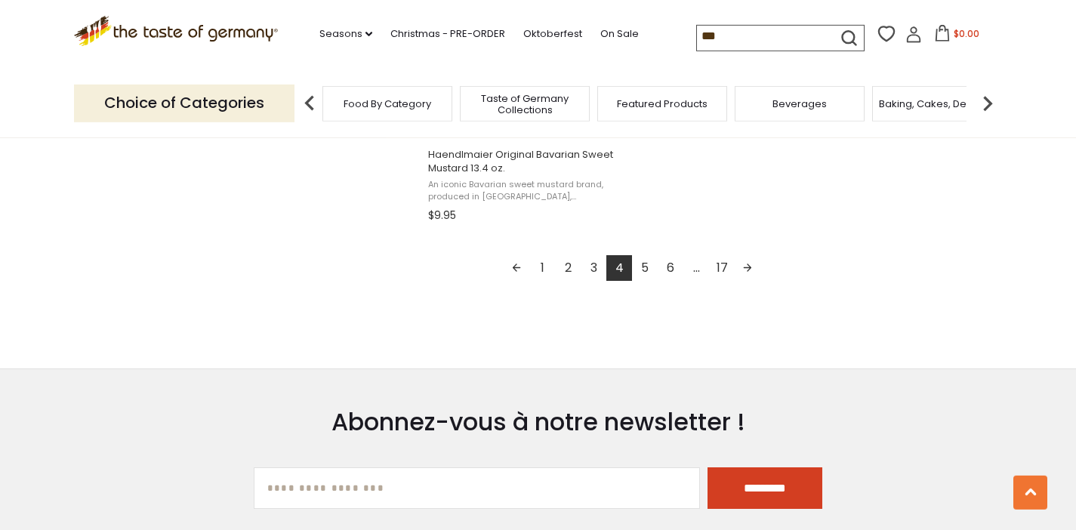
click at [592, 272] on link "3" at bounding box center [594, 268] width 26 height 26
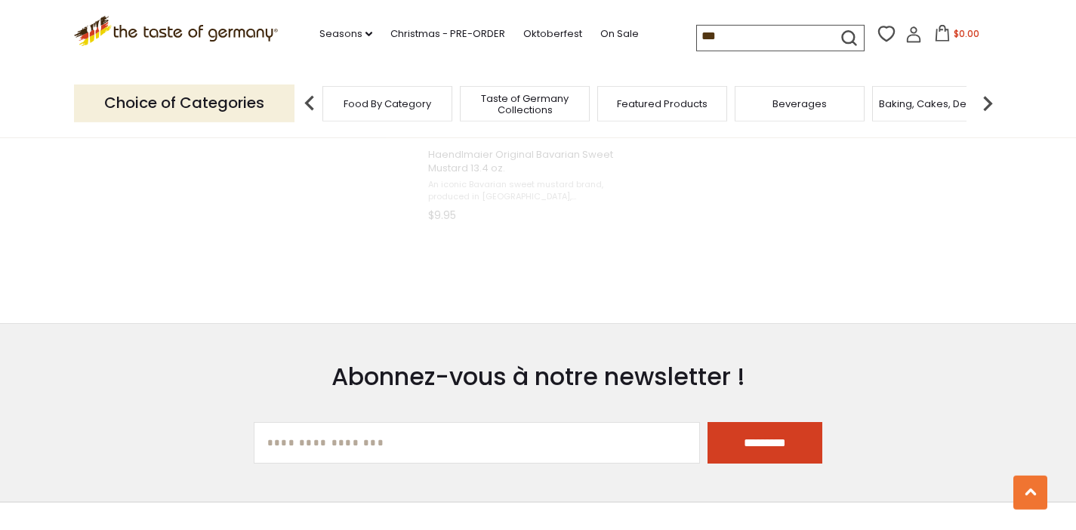
scroll to position [1778, 0]
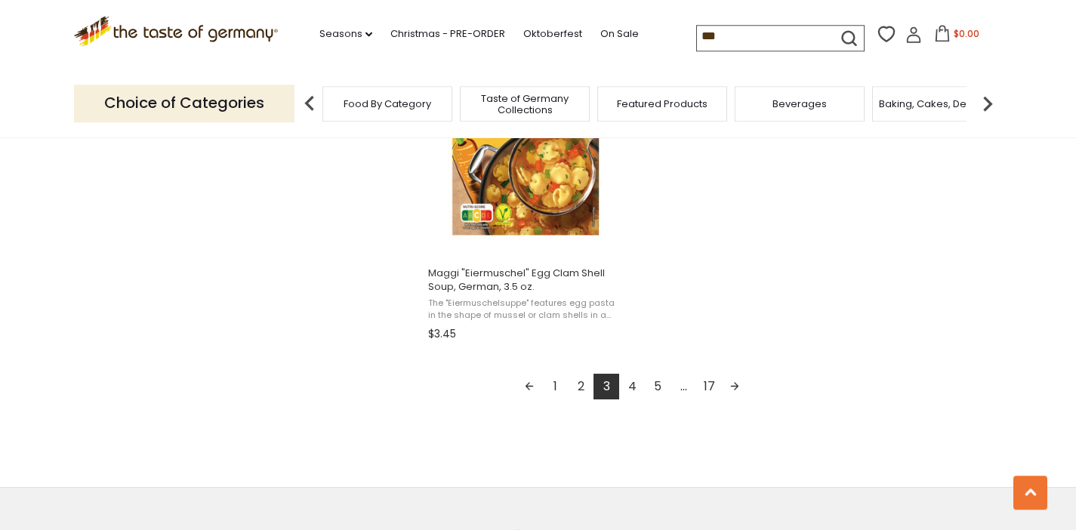
scroll to position [2698, 0]
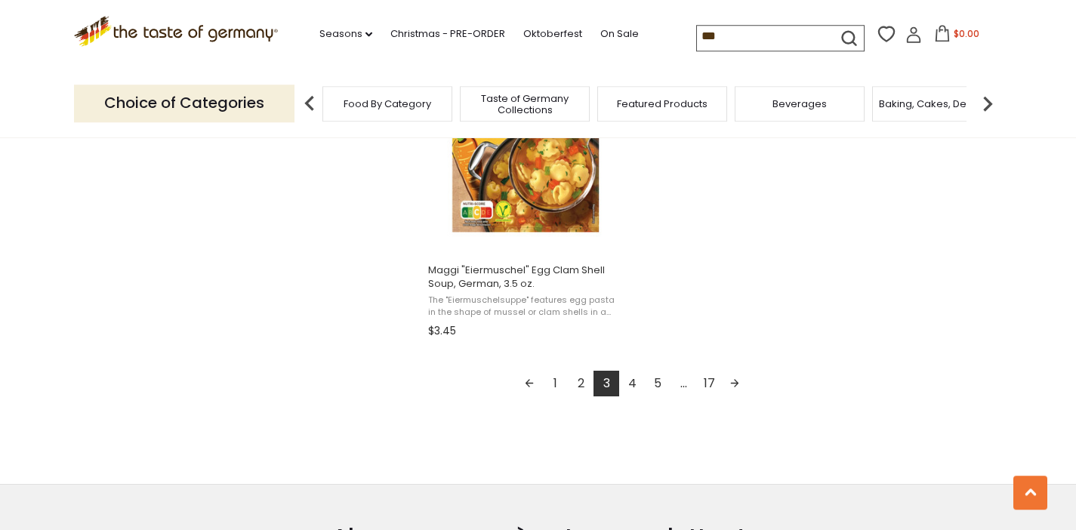
click at [580, 372] on link "2" at bounding box center [581, 384] width 26 height 26
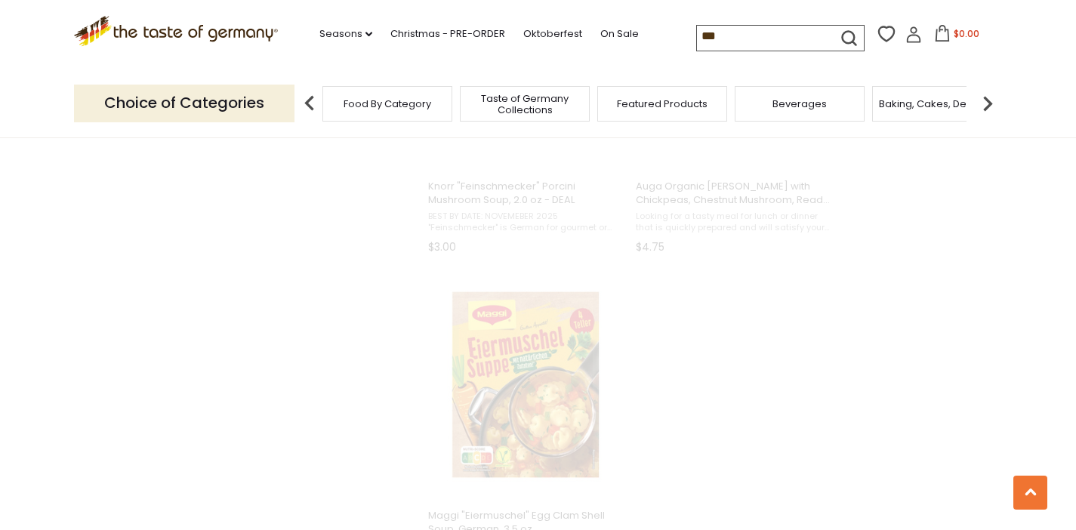
scroll to position [1865, 0]
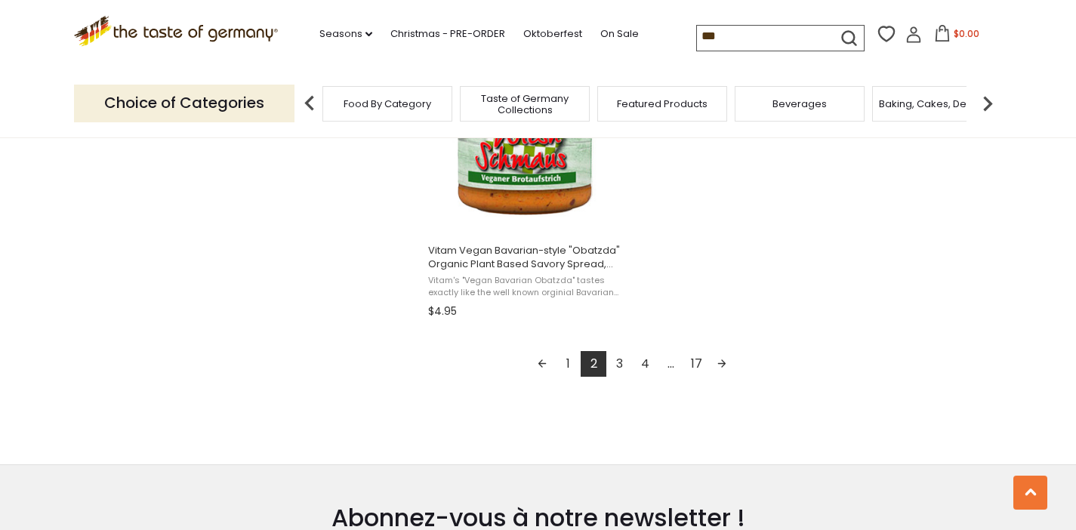
scroll to position [2755, 0]
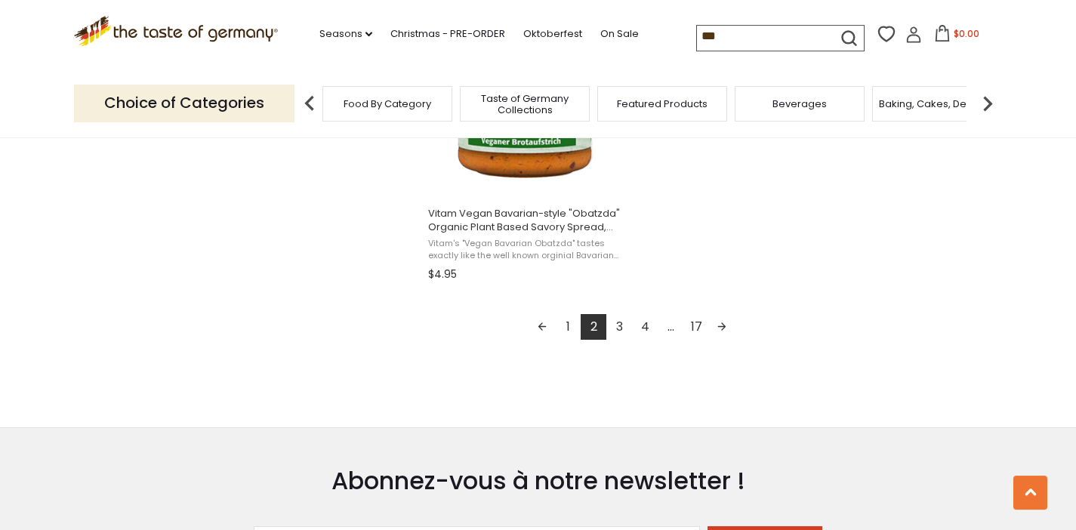
click at [572, 328] on link "1" at bounding box center [568, 327] width 26 height 26
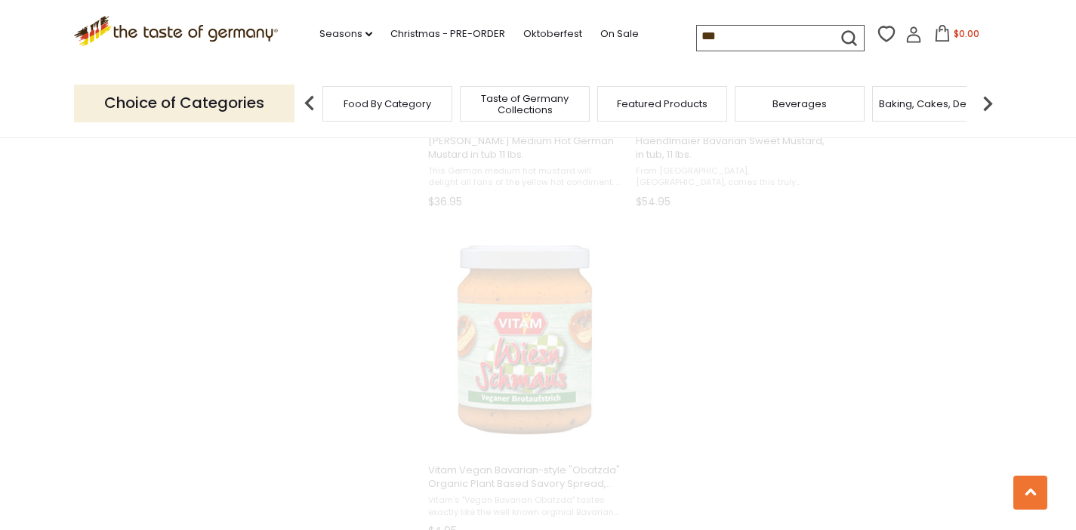
scroll to position [1248, 0]
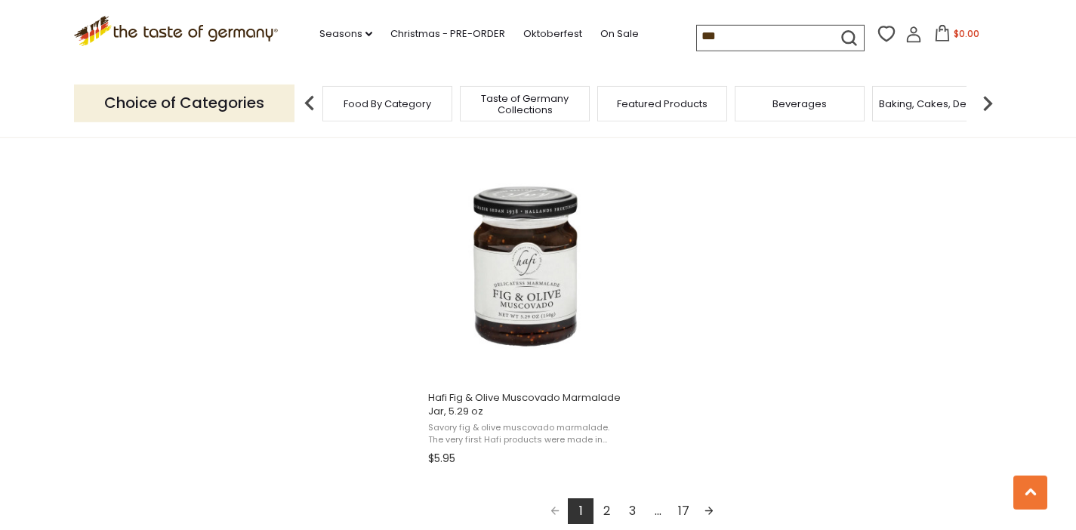
scroll to position [1784, 0]
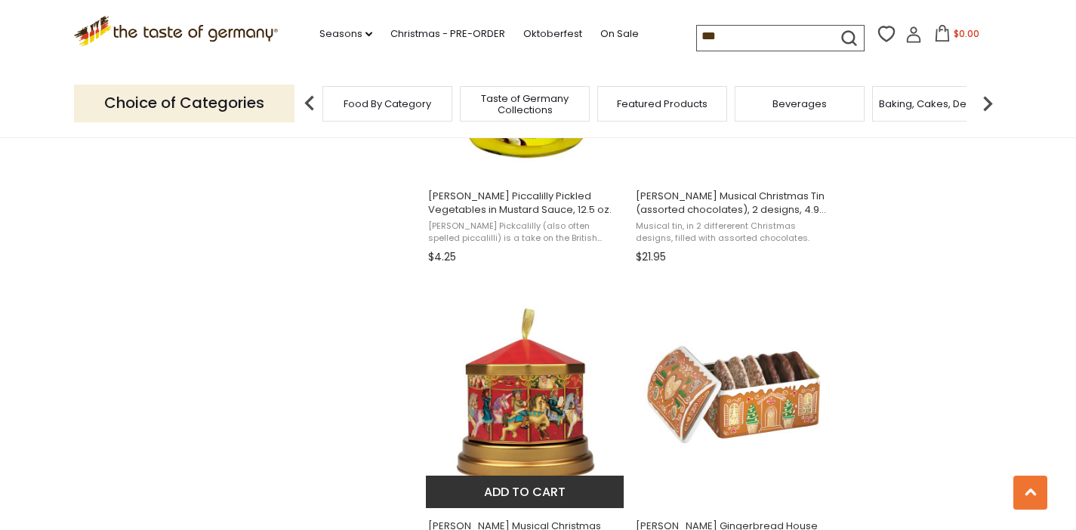
click at [551, 380] on img "Windel Musical Christmas Carousel (assorted chocolates) Tin, 5.3 oz" at bounding box center [526, 394] width 200 height 200
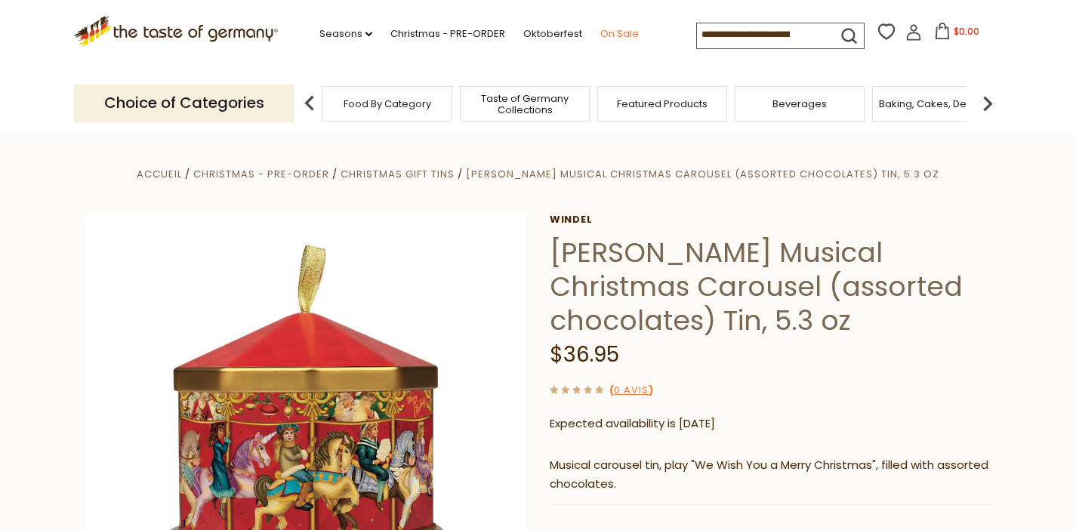
click at [600, 34] on link "On Sale" at bounding box center [619, 34] width 39 height 17
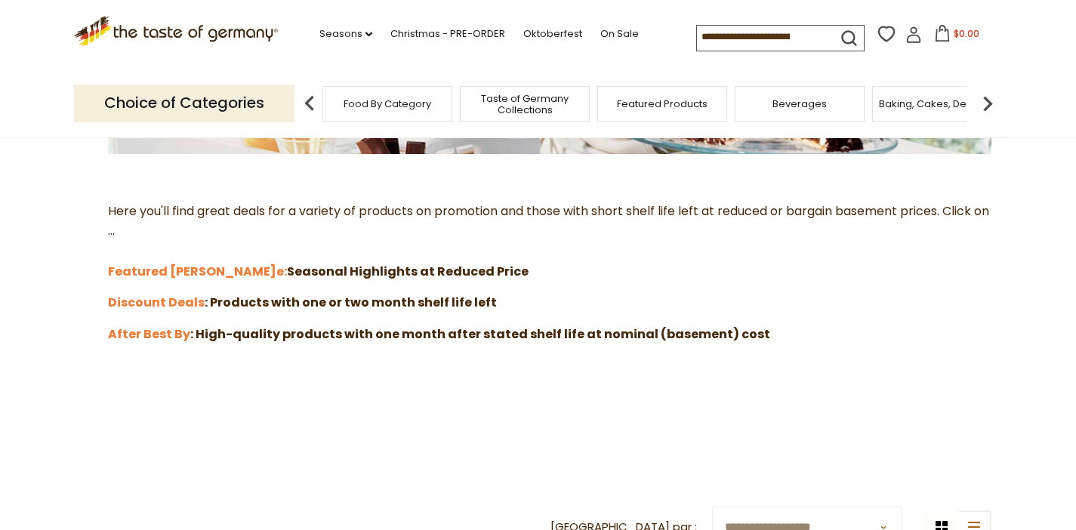
scroll to position [379, 0]
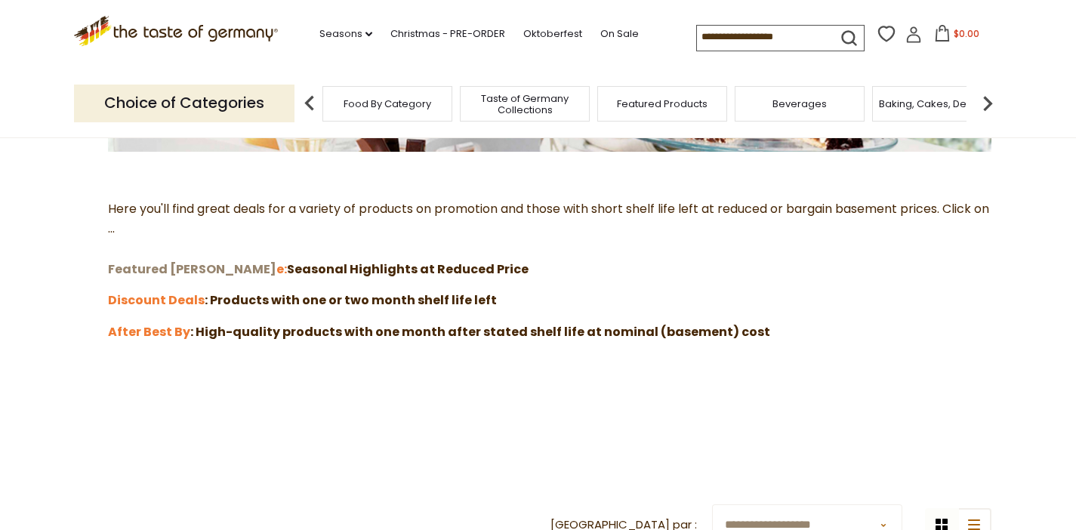
click at [152, 269] on strong "Featured [PERSON_NAME]" at bounding box center [192, 268] width 168 height 17
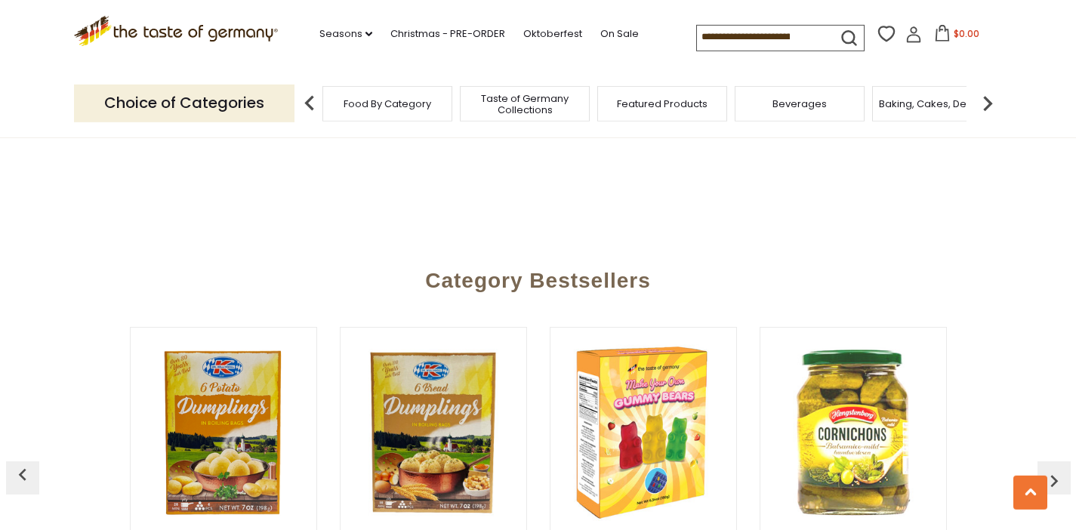
scroll to position [906, 0]
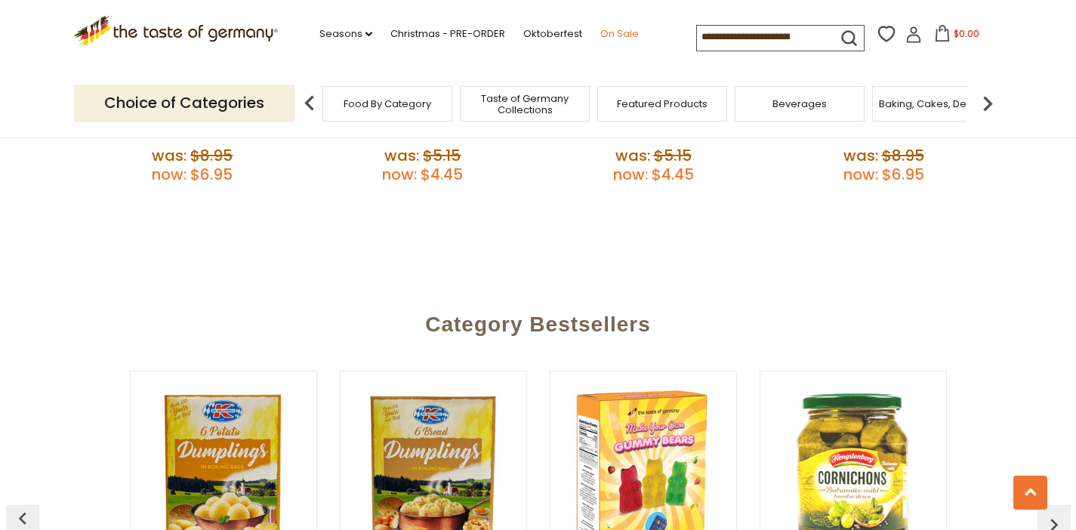
click at [600, 29] on link "On Sale" at bounding box center [619, 34] width 39 height 17
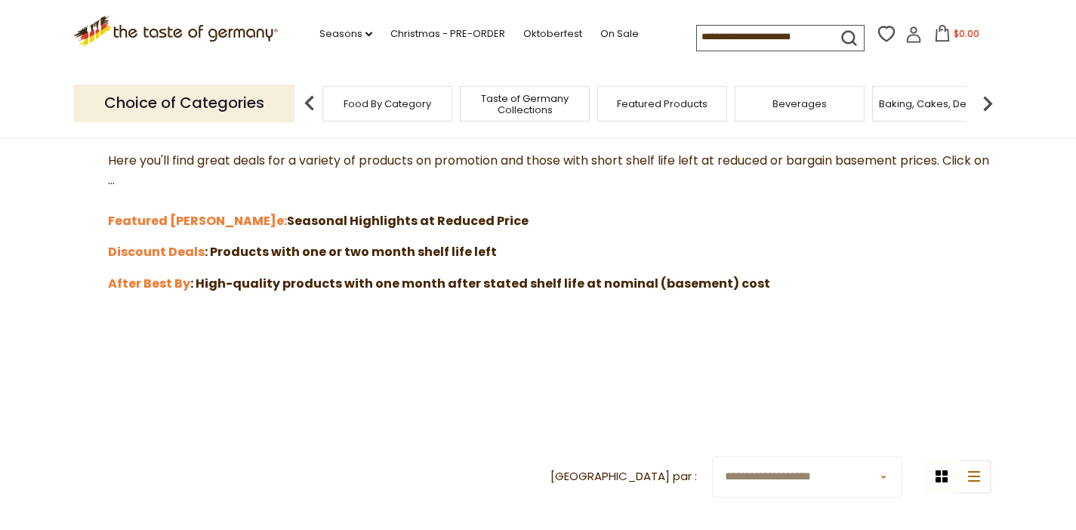
scroll to position [435, 0]
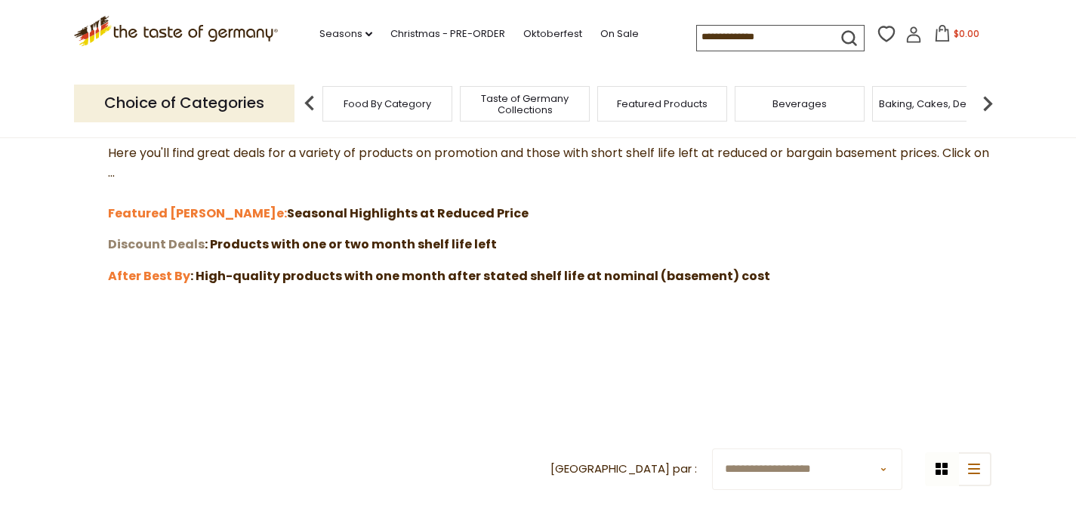
click at [164, 243] on strong "Discount Deals" at bounding box center [156, 244] width 97 height 17
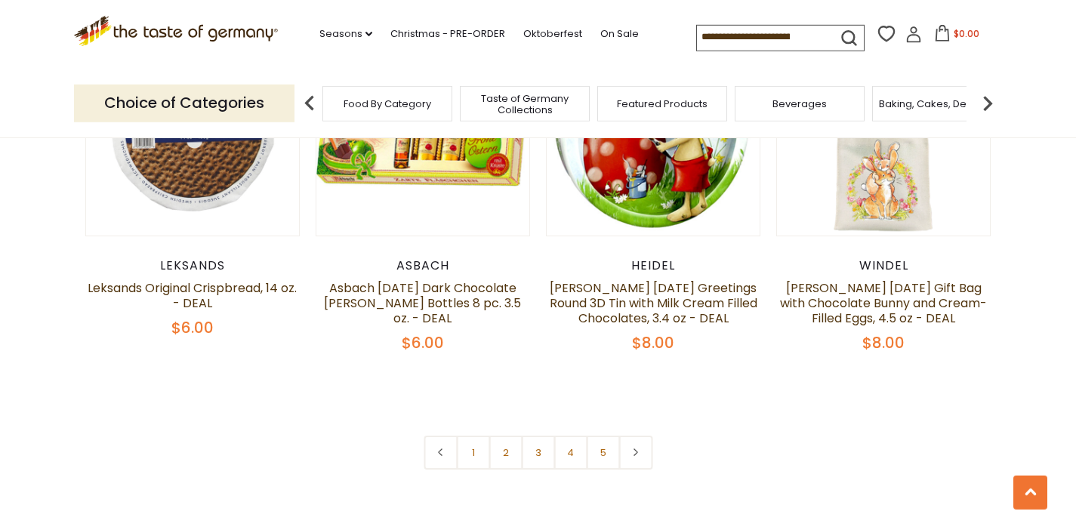
scroll to position [3370, 0]
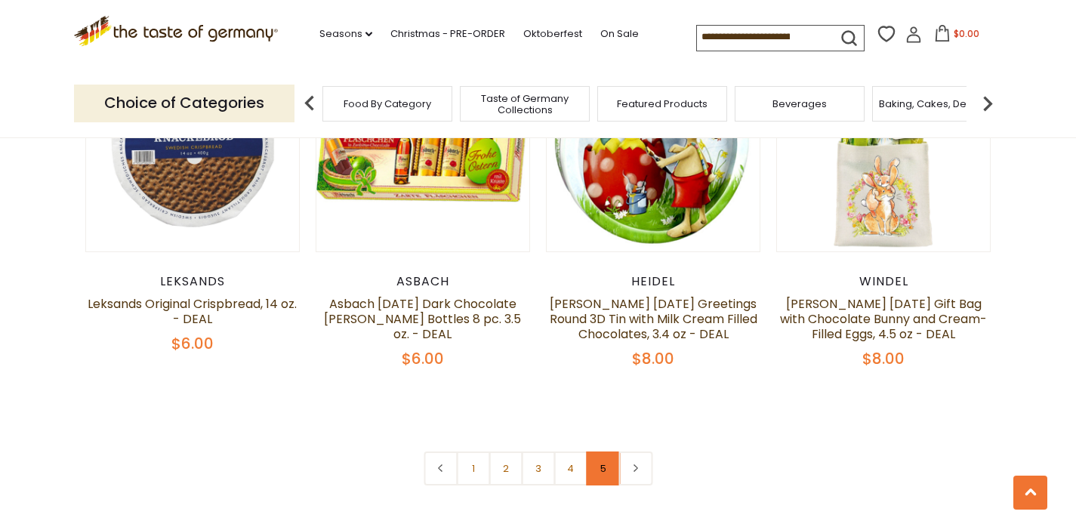
click at [606, 451] on link "5" at bounding box center [603, 468] width 34 height 34
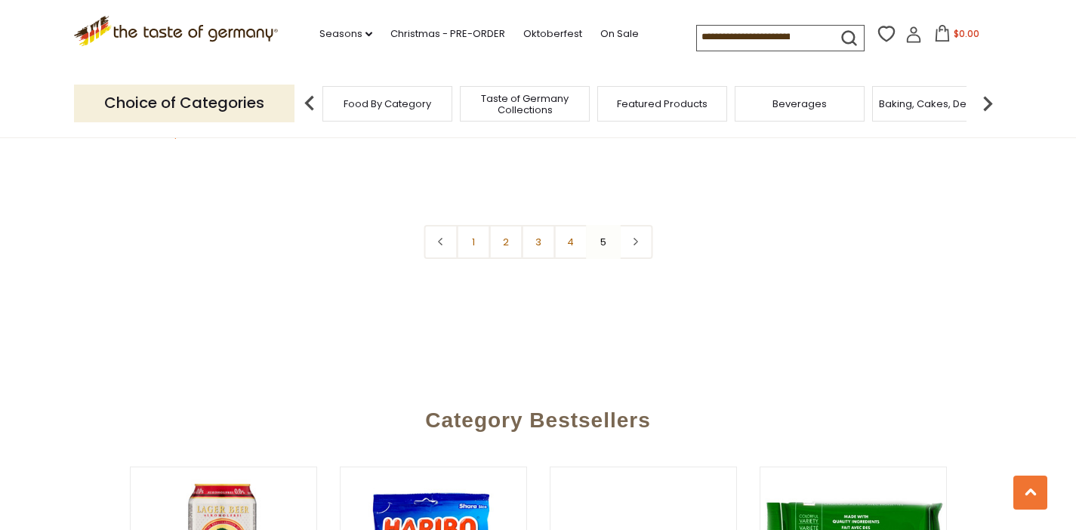
scroll to position [559, 0]
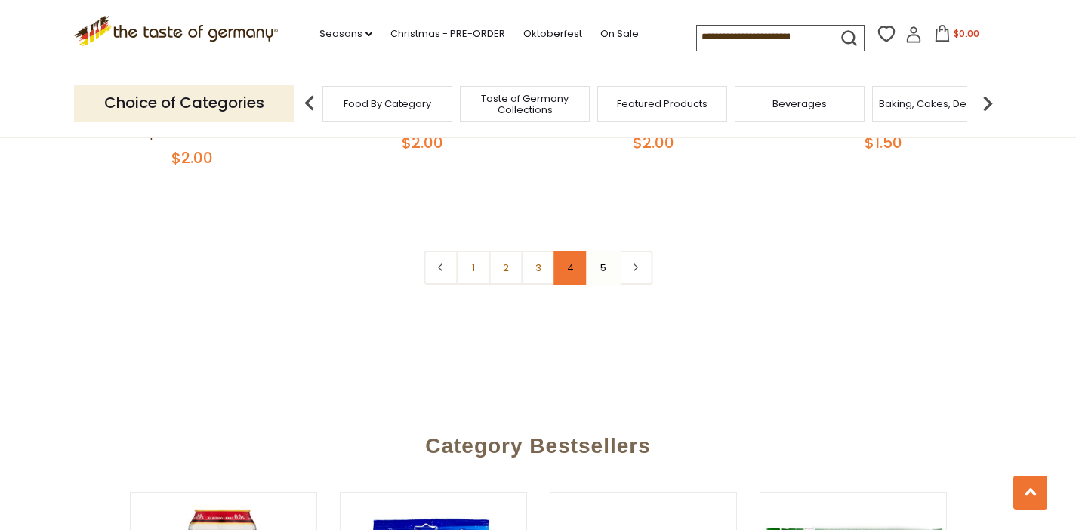
click at [561, 259] on link "4" at bounding box center [570, 268] width 34 height 34
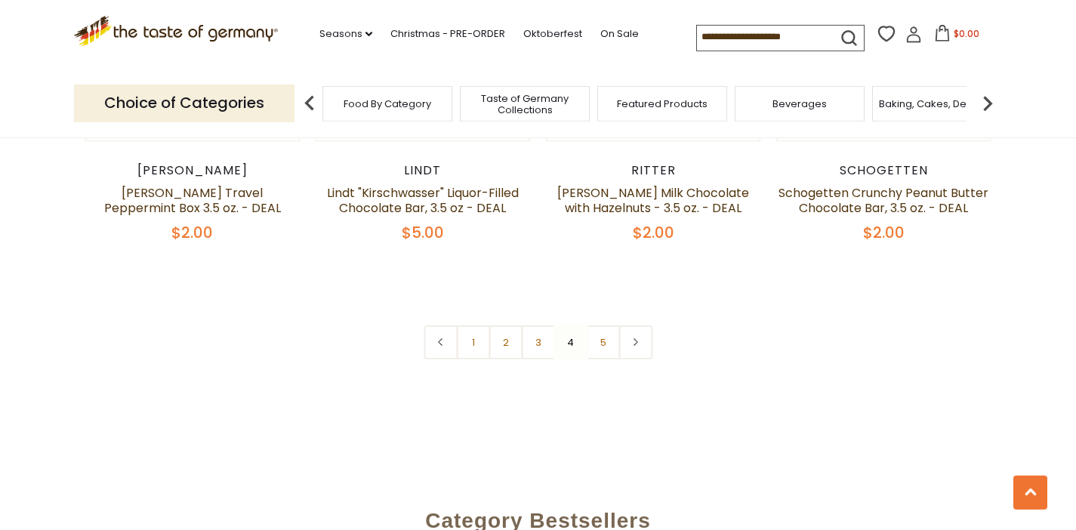
scroll to position [3530, 0]
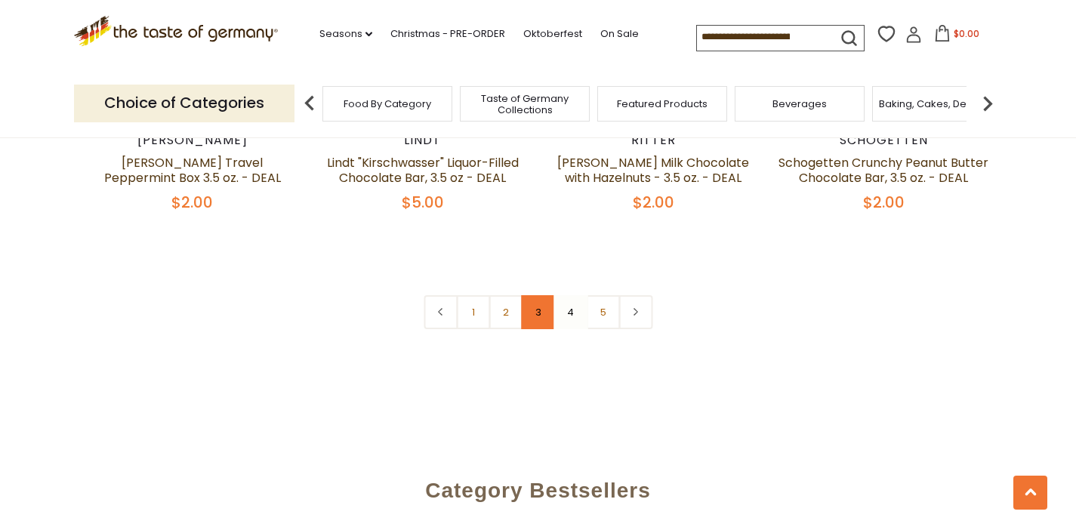
click at [543, 295] on link "3" at bounding box center [538, 312] width 34 height 34
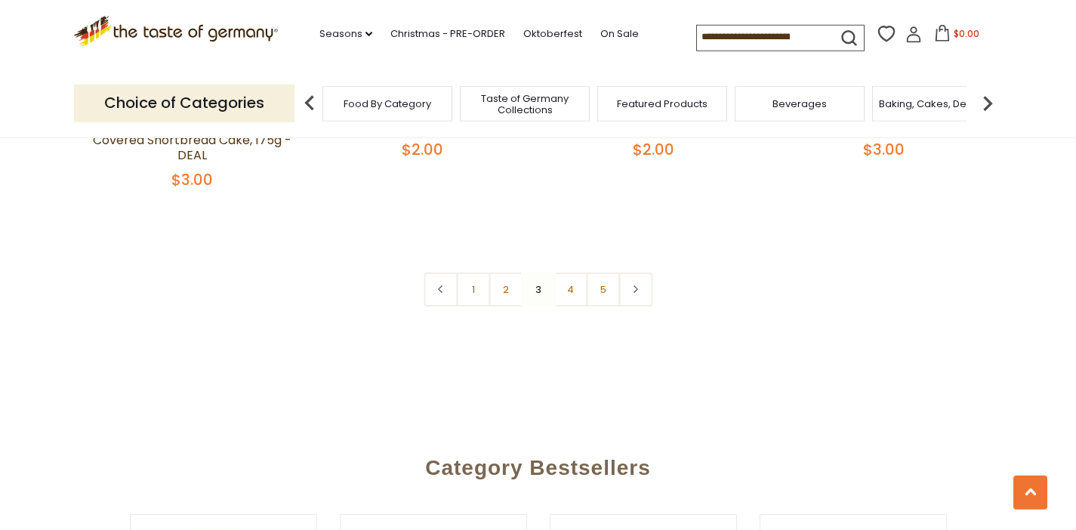
scroll to position [3566, 0]
click at [507, 270] on link "2" at bounding box center [505, 287] width 34 height 34
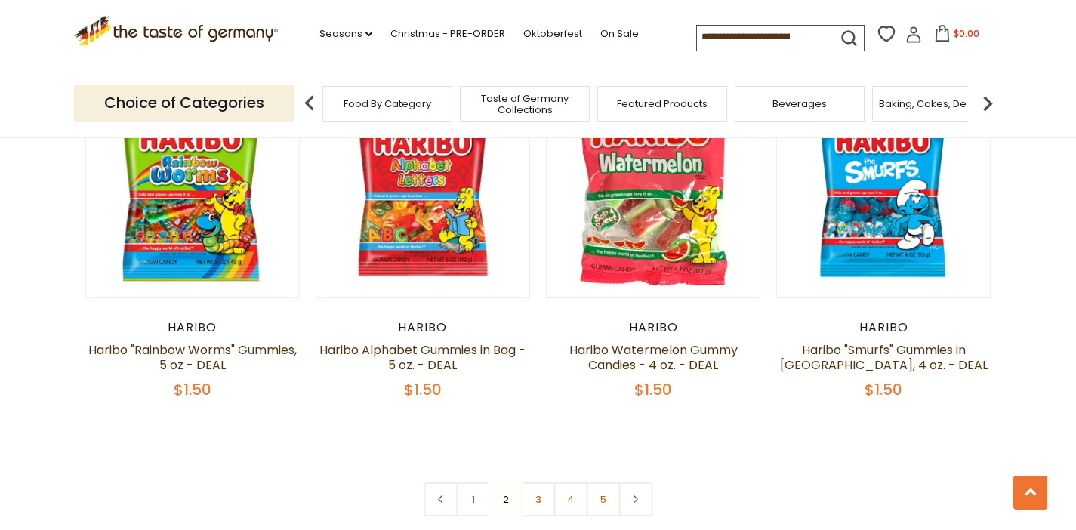
scroll to position [3349, 0]
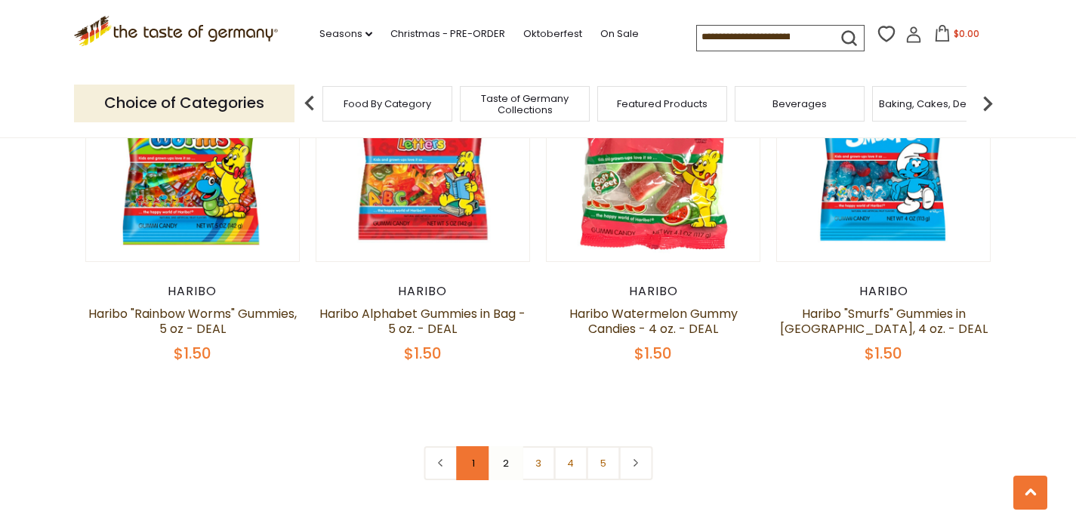
click at [464, 446] on link "1" at bounding box center [473, 463] width 34 height 34
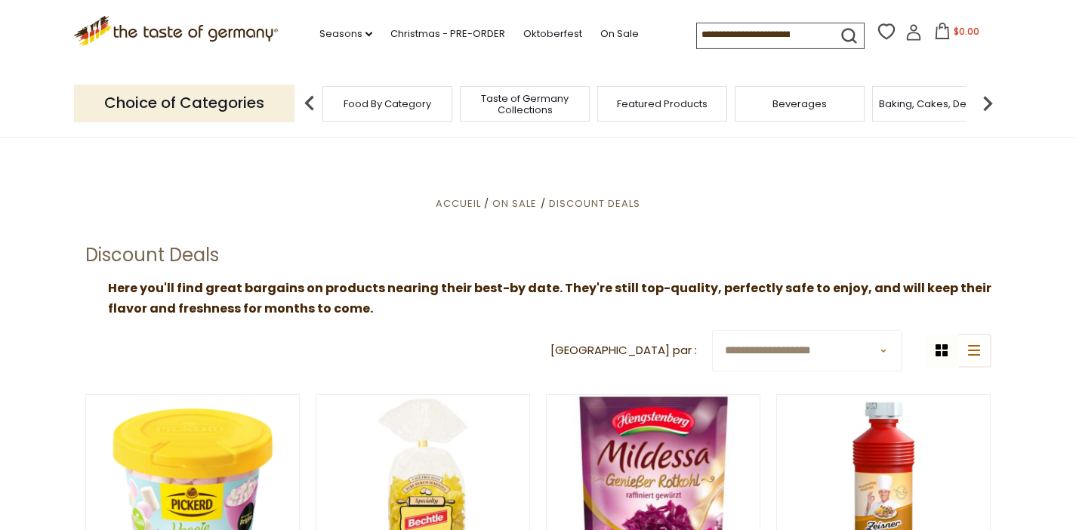
scroll to position [0, 0]
click at [600, 29] on link "On Sale" at bounding box center [619, 34] width 39 height 17
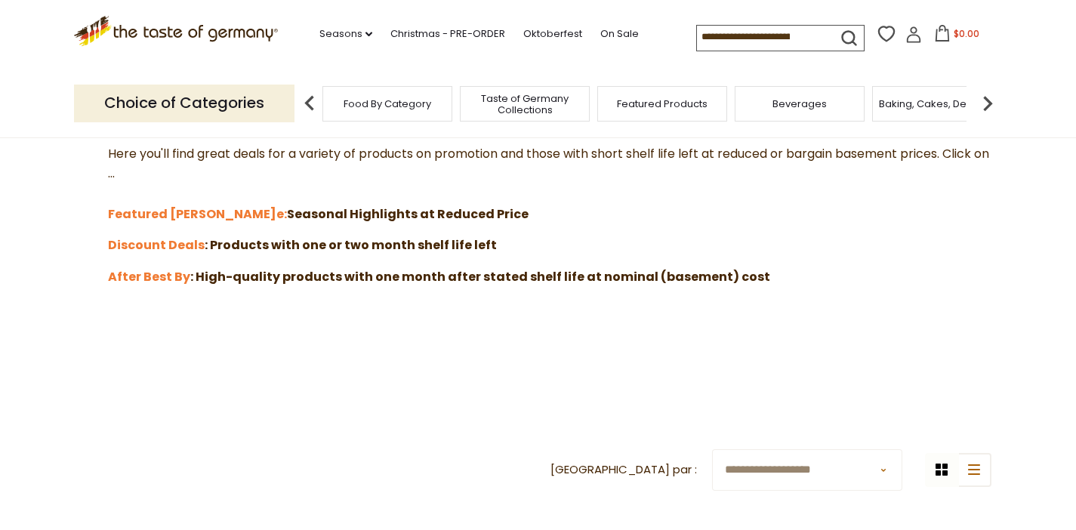
scroll to position [471, 0]
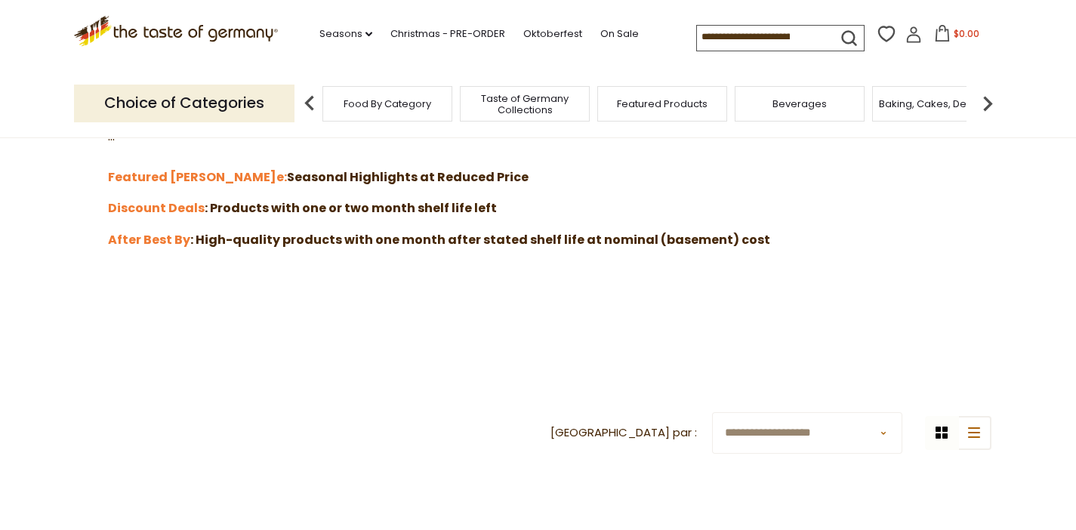
click at [144, 230] on p "After Best By : High-quality products with one month after stated shelf life at…" at bounding box center [538, 240] width 906 height 20
click at [142, 239] on strong "After Best By" at bounding box center [149, 239] width 82 height 17
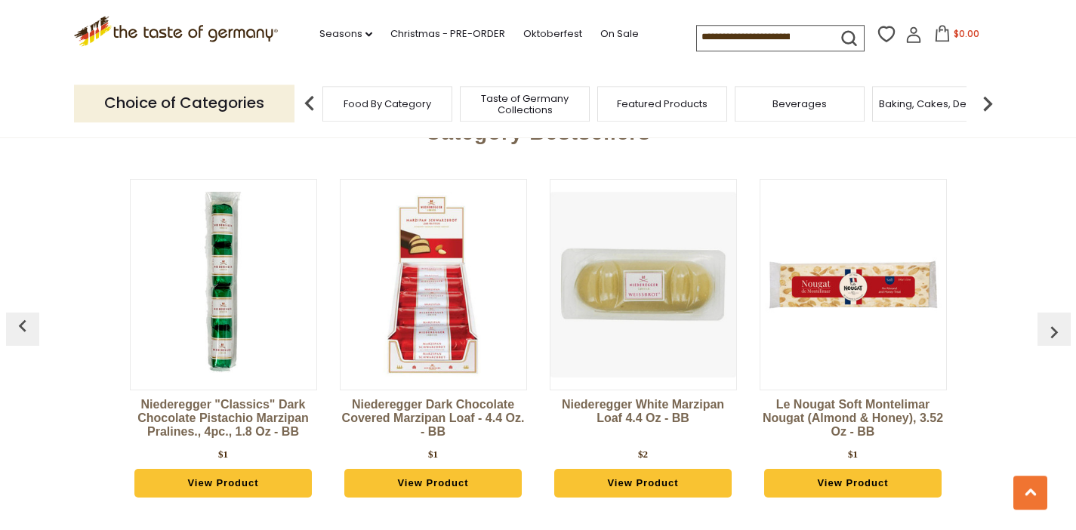
scroll to position [1123, 0]
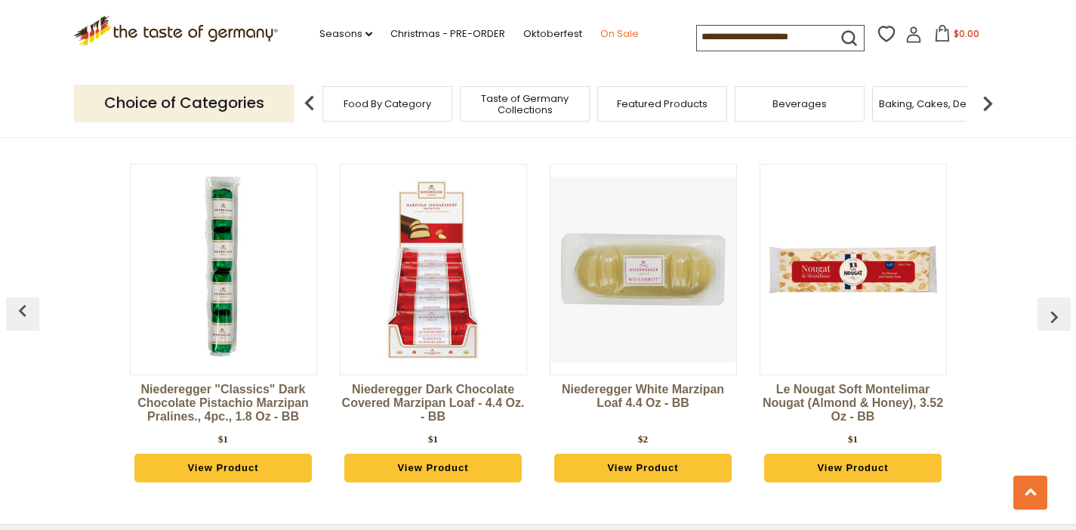
click at [600, 32] on link "On Sale" at bounding box center [619, 34] width 39 height 17
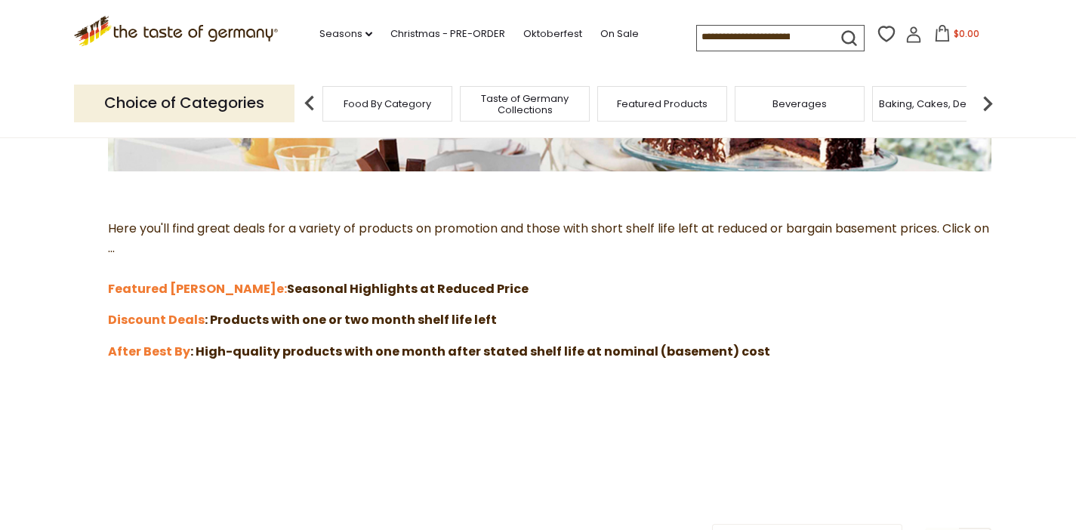
scroll to position [362, 0]
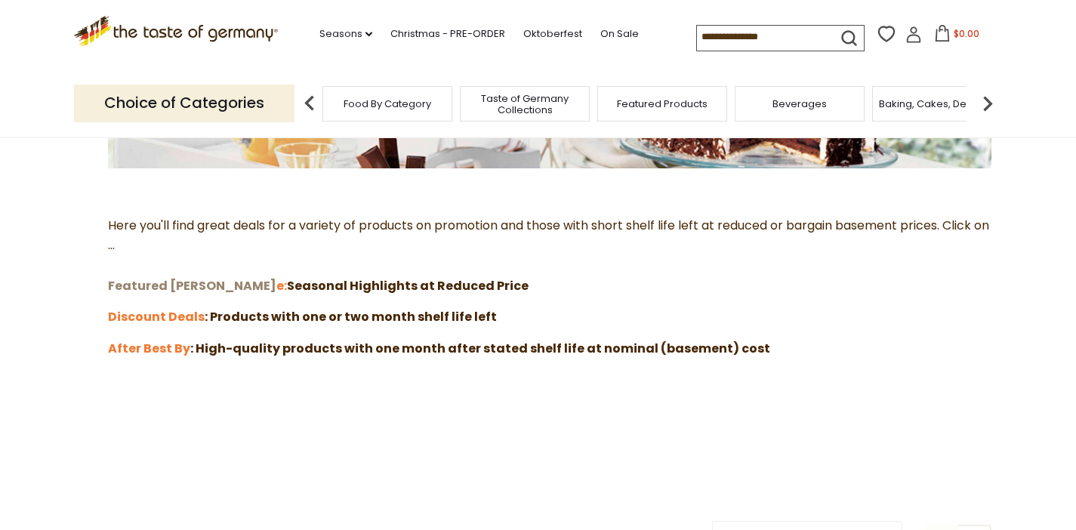
click at [124, 286] on strong "Featured [PERSON_NAME]" at bounding box center [192, 285] width 168 height 17
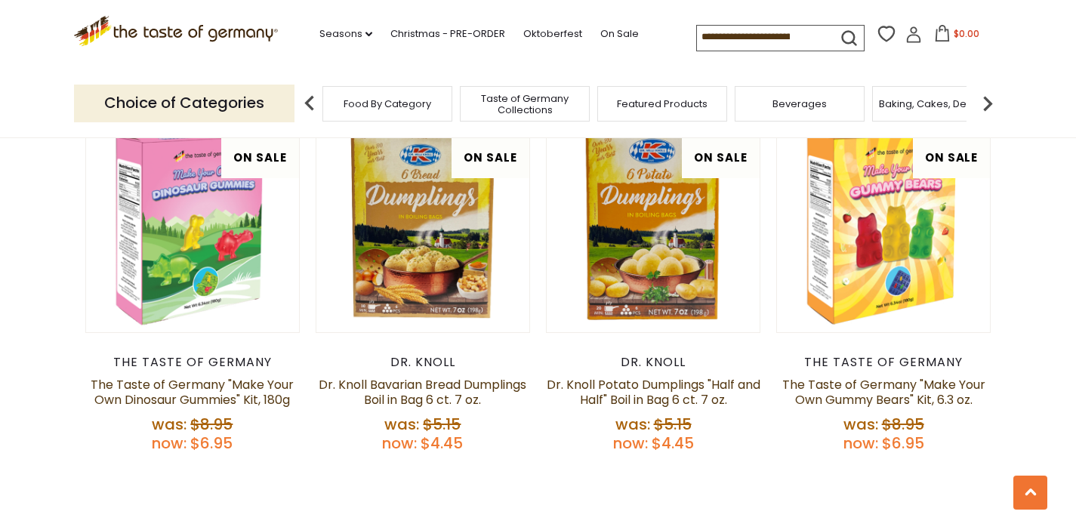
scroll to position [616, 0]
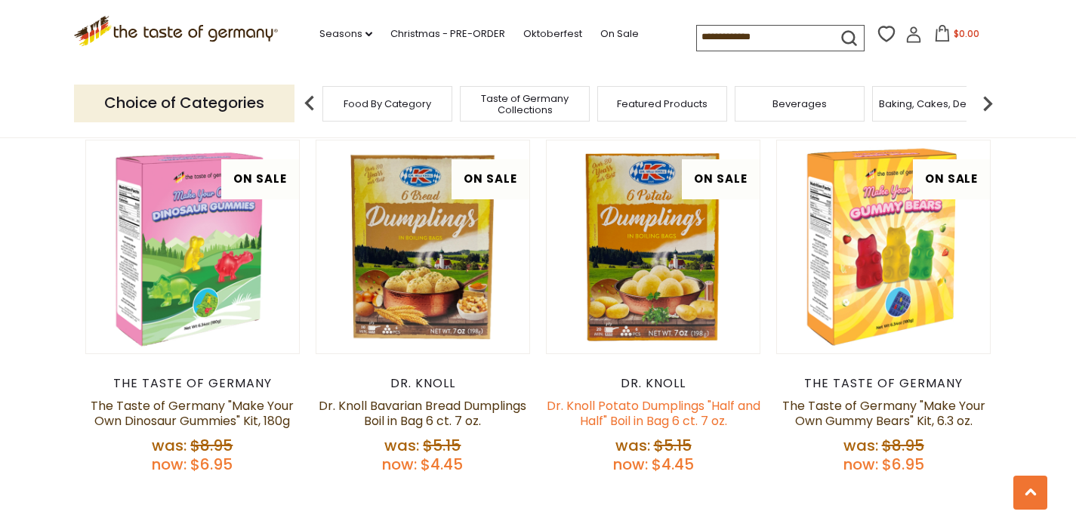
click at [594, 421] on link "Dr. Knoll Potato Dumplings "Half and Half" Boil in Bag 6 ct. 7 oz." at bounding box center [654, 413] width 214 height 32
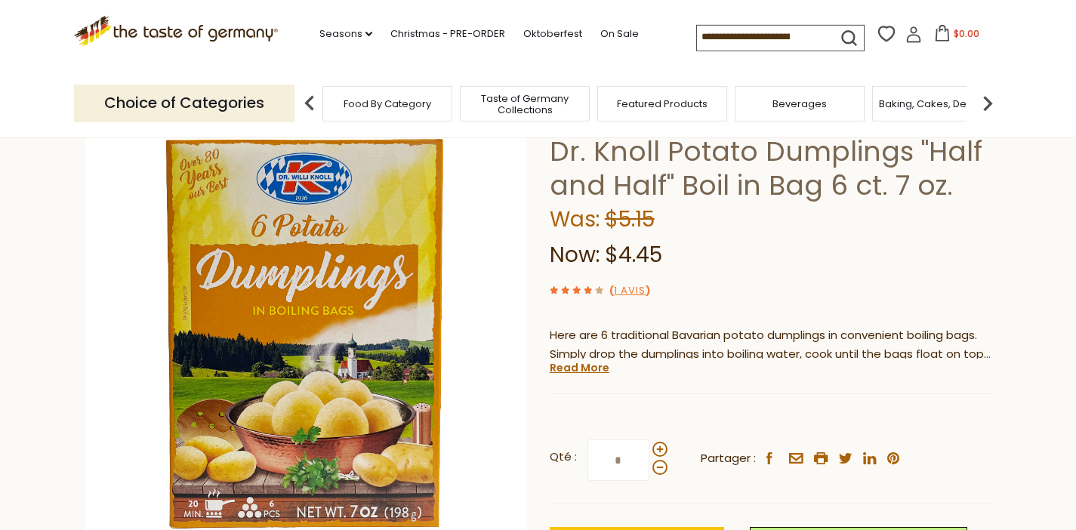
scroll to position [145, 0]
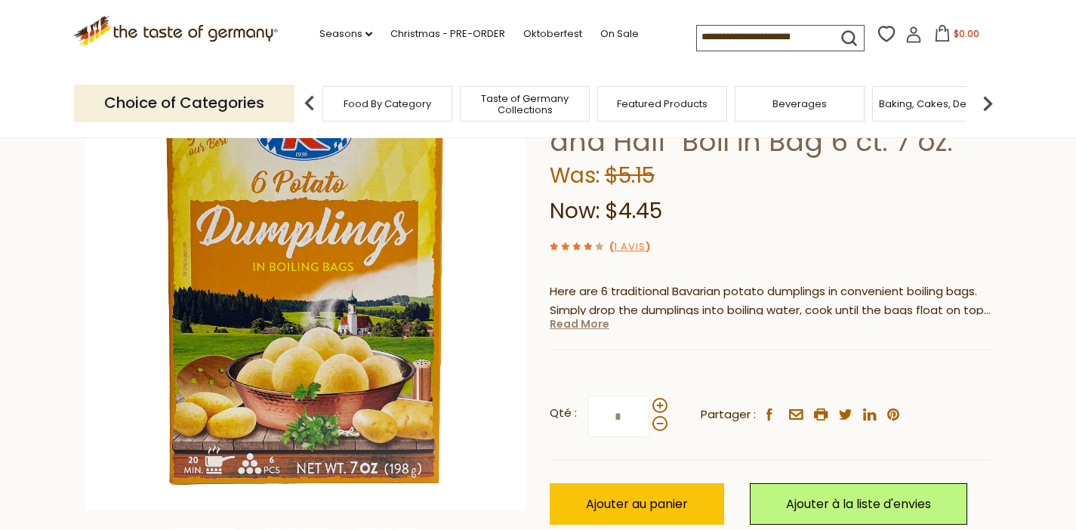
click at [584, 327] on link "Read More" at bounding box center [580, 323] width 60 height 15
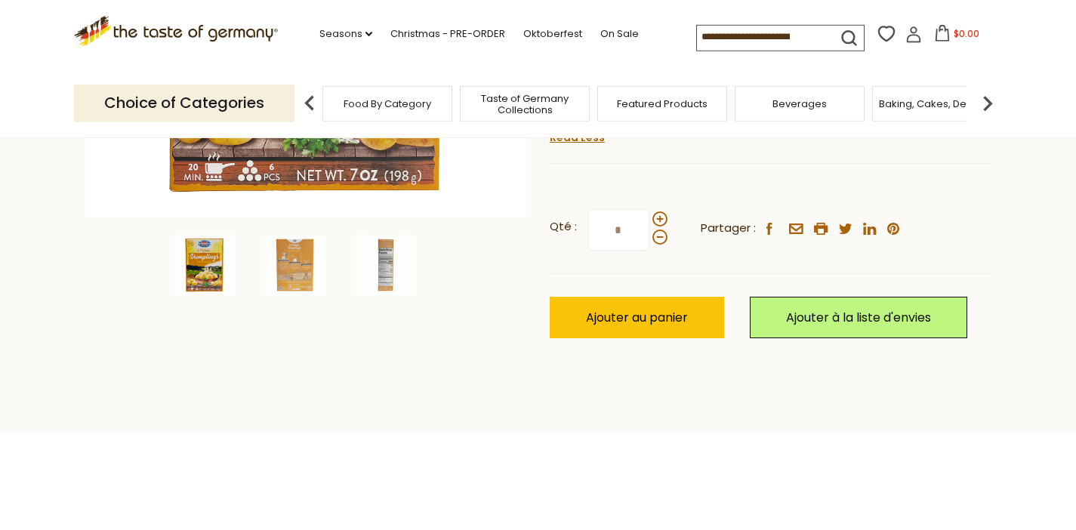
scroll to position [471, 0]
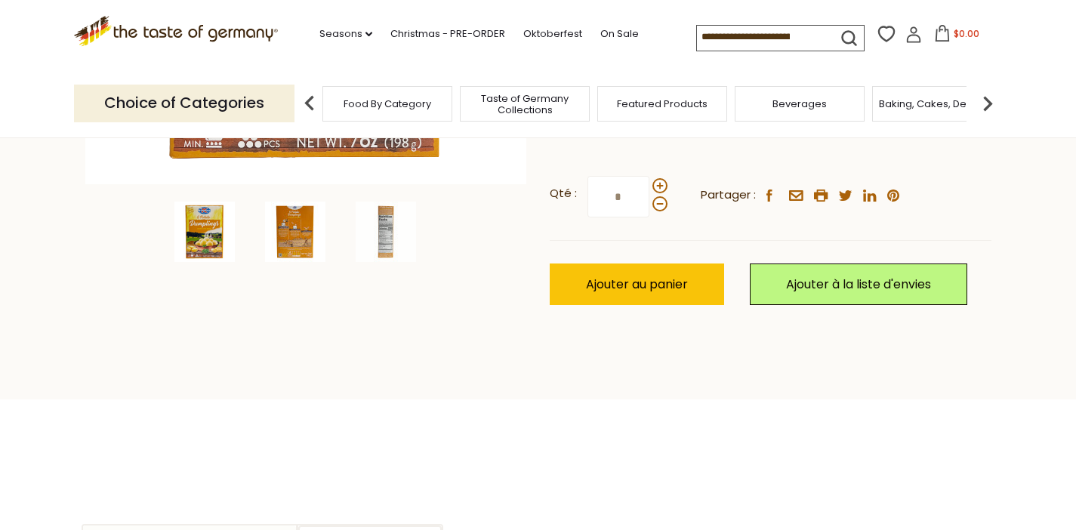
click at [300, 240] on img at bounding box center [295, 232] width 60 height 60
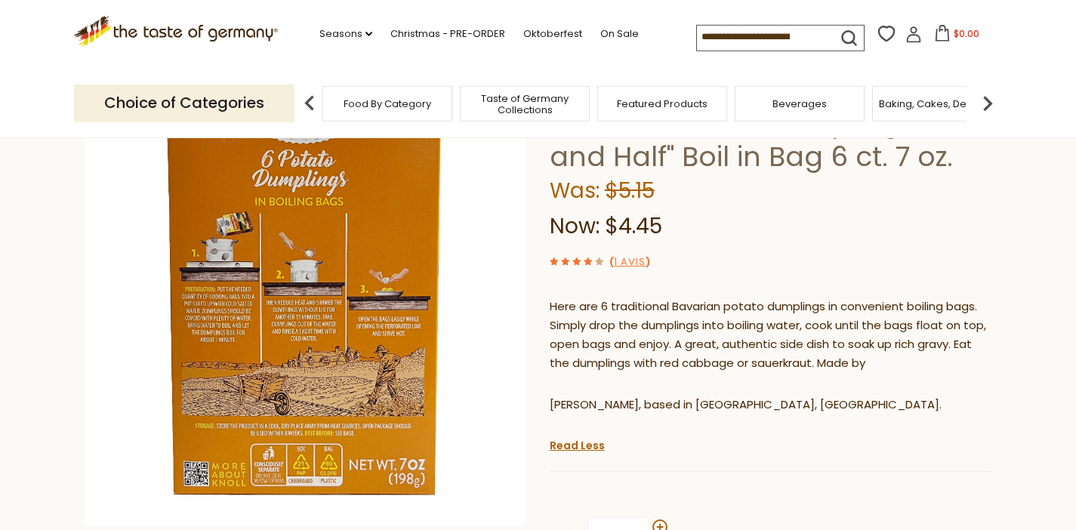
scroll to position [109, 0]
